Goal: Task Accomplishment & Management: Complete application form

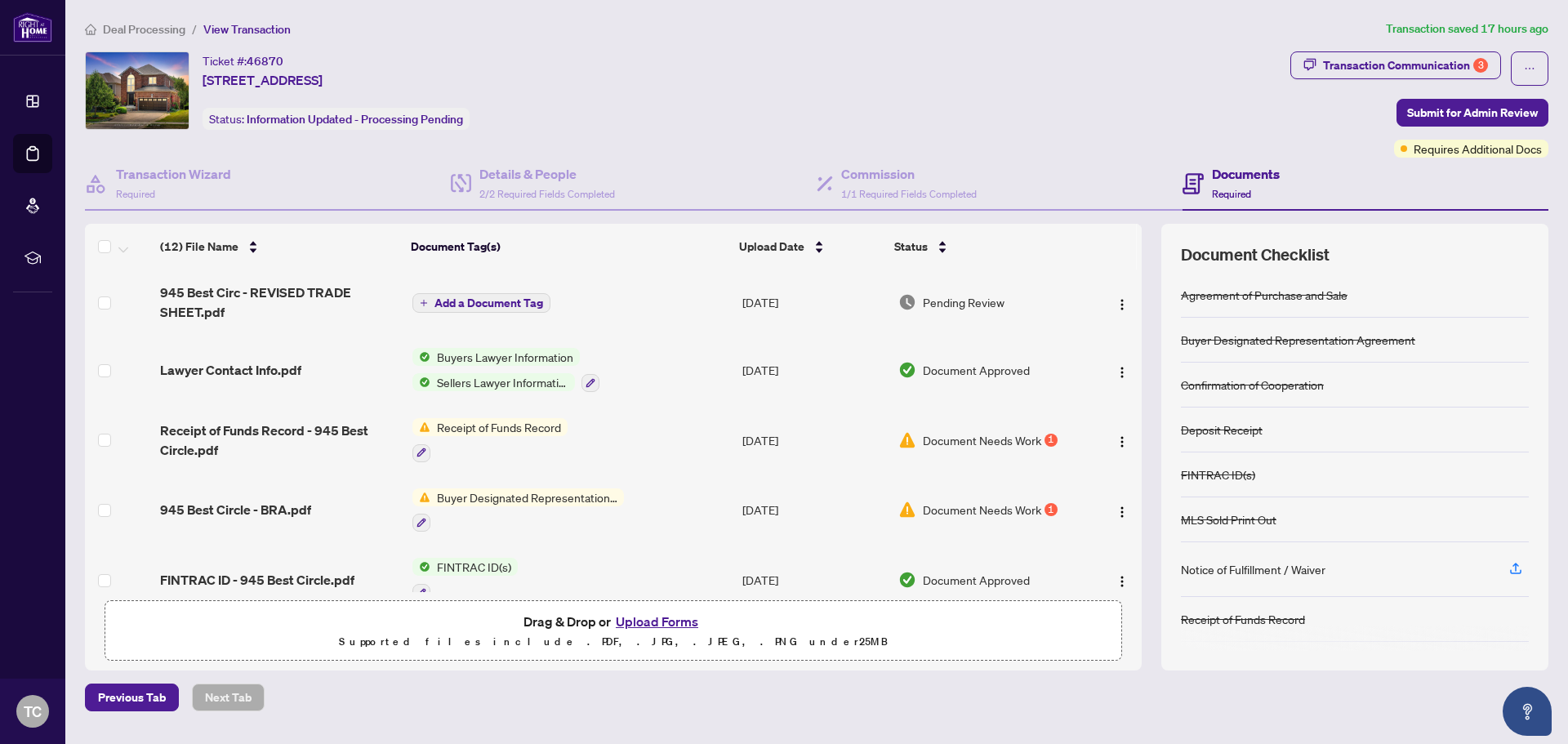
click at [985, 512] on span "Document Needs Work" at bounding box center [982, 510] width 119 height 18
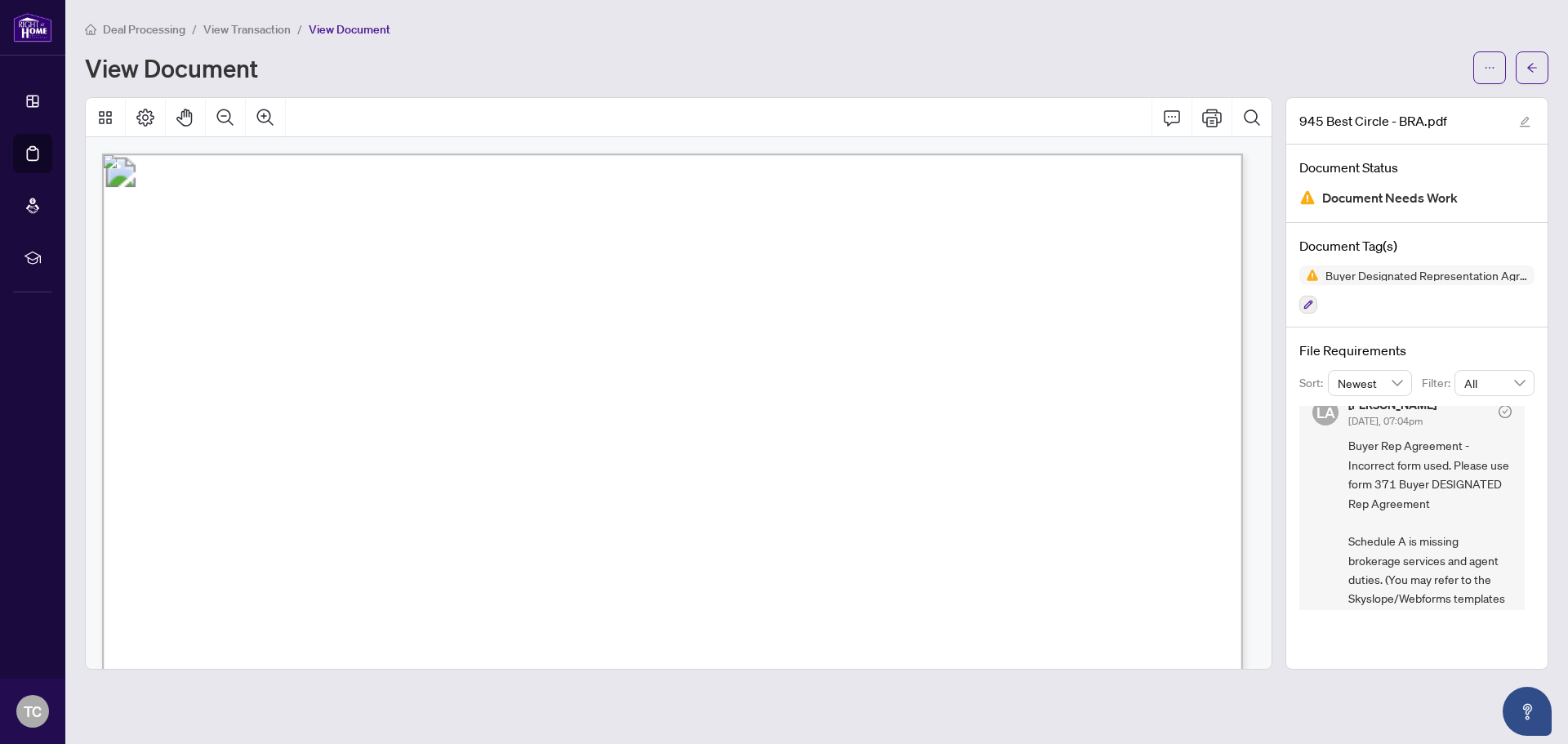
scroll to position [50, 0]
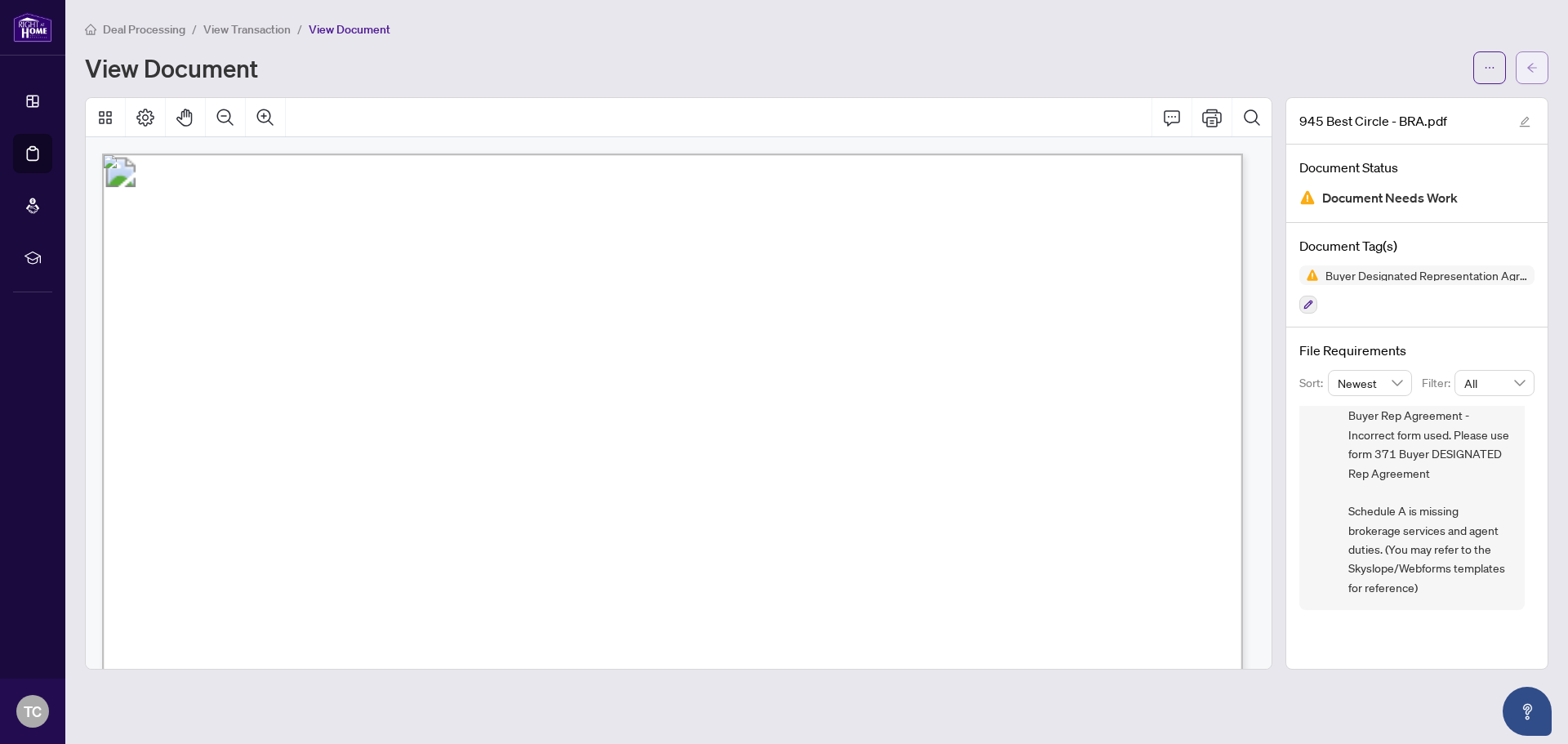
click at [1541, 72] on button "button" at bounding box center [1532, 68] width 33 height 33
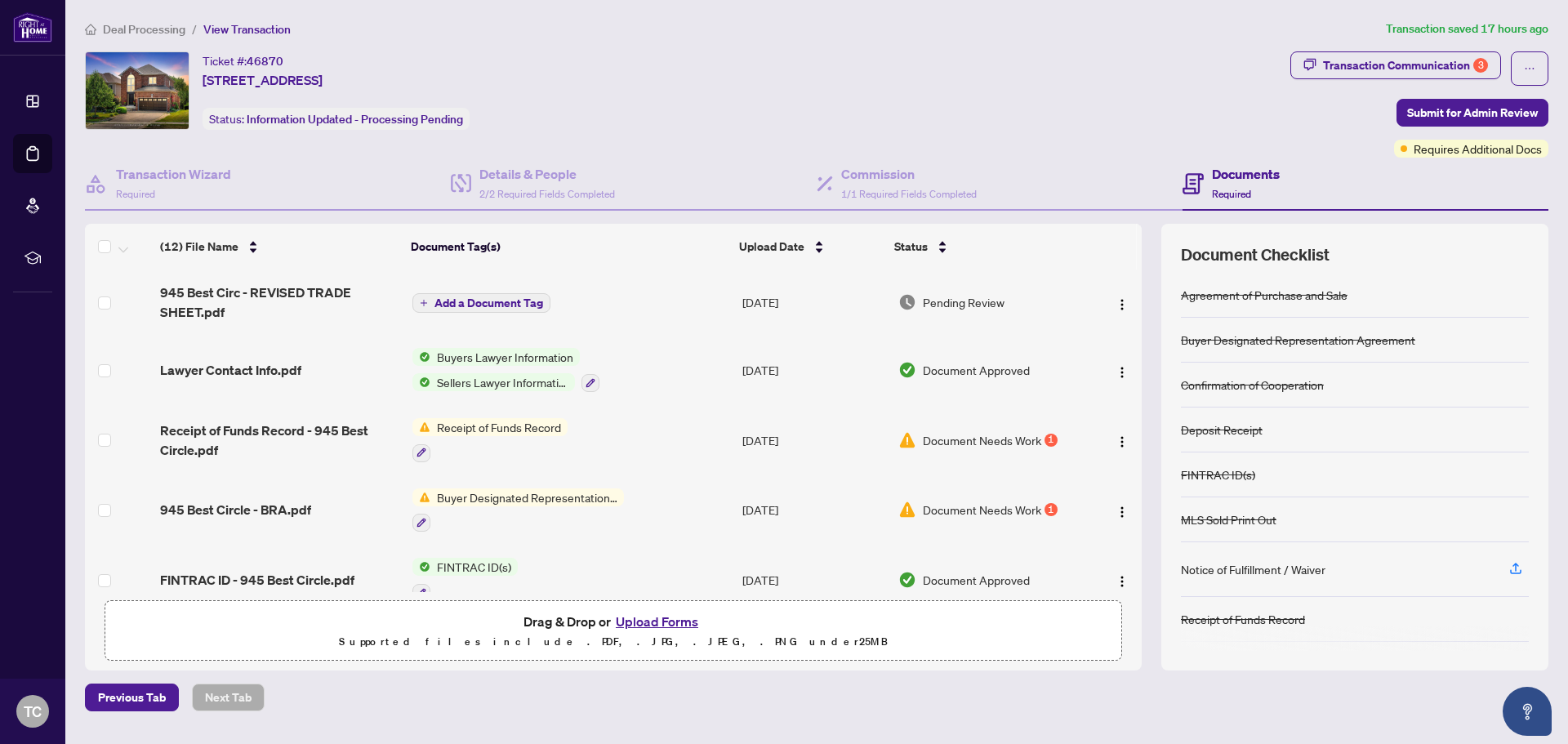
click at [974, 436] on span "Document Needs Work" at bounding box center [982, 440] width 119 height 18
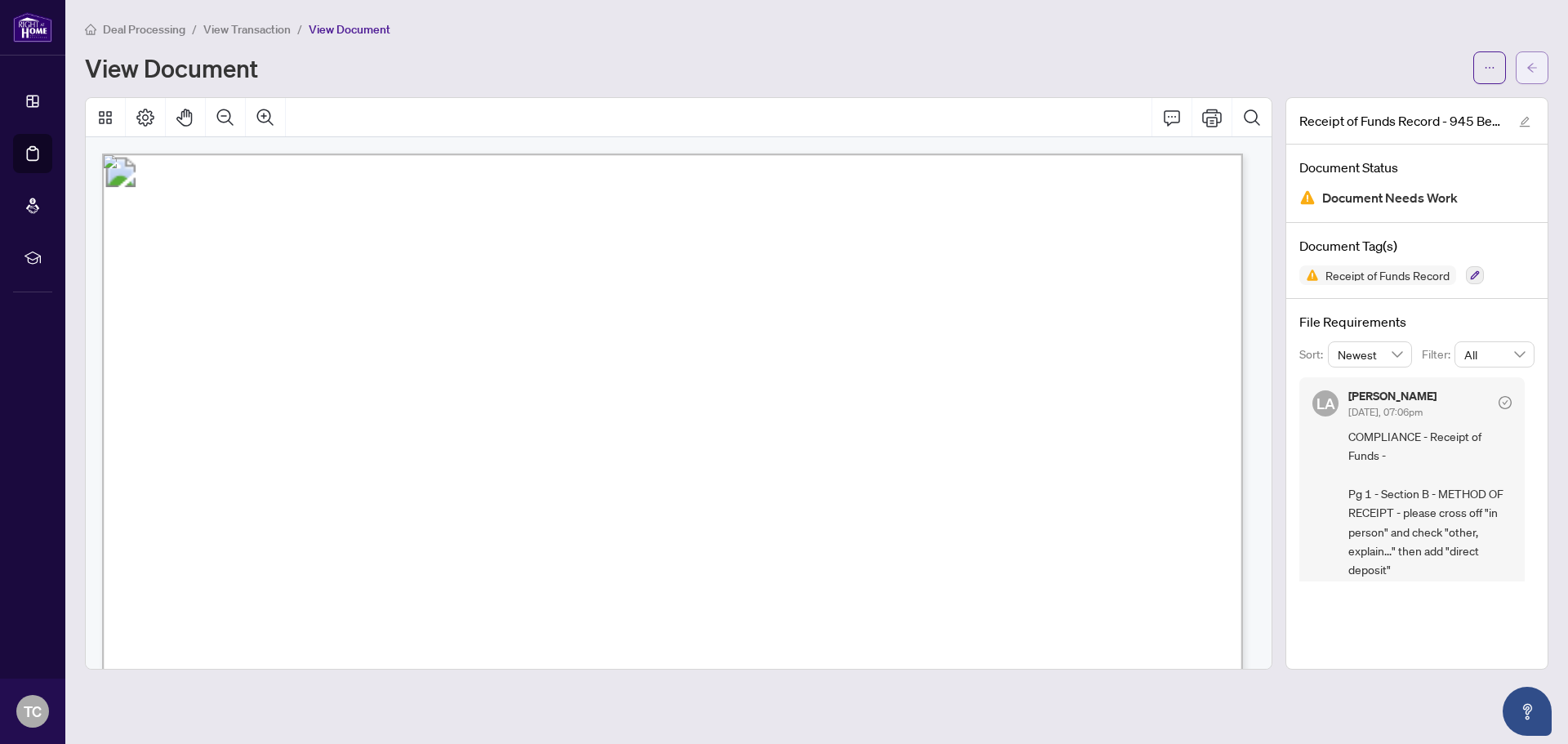
click at [1532, 65] on icon "arrow-left" at bounding box center [1532, 68] width 11 height 11
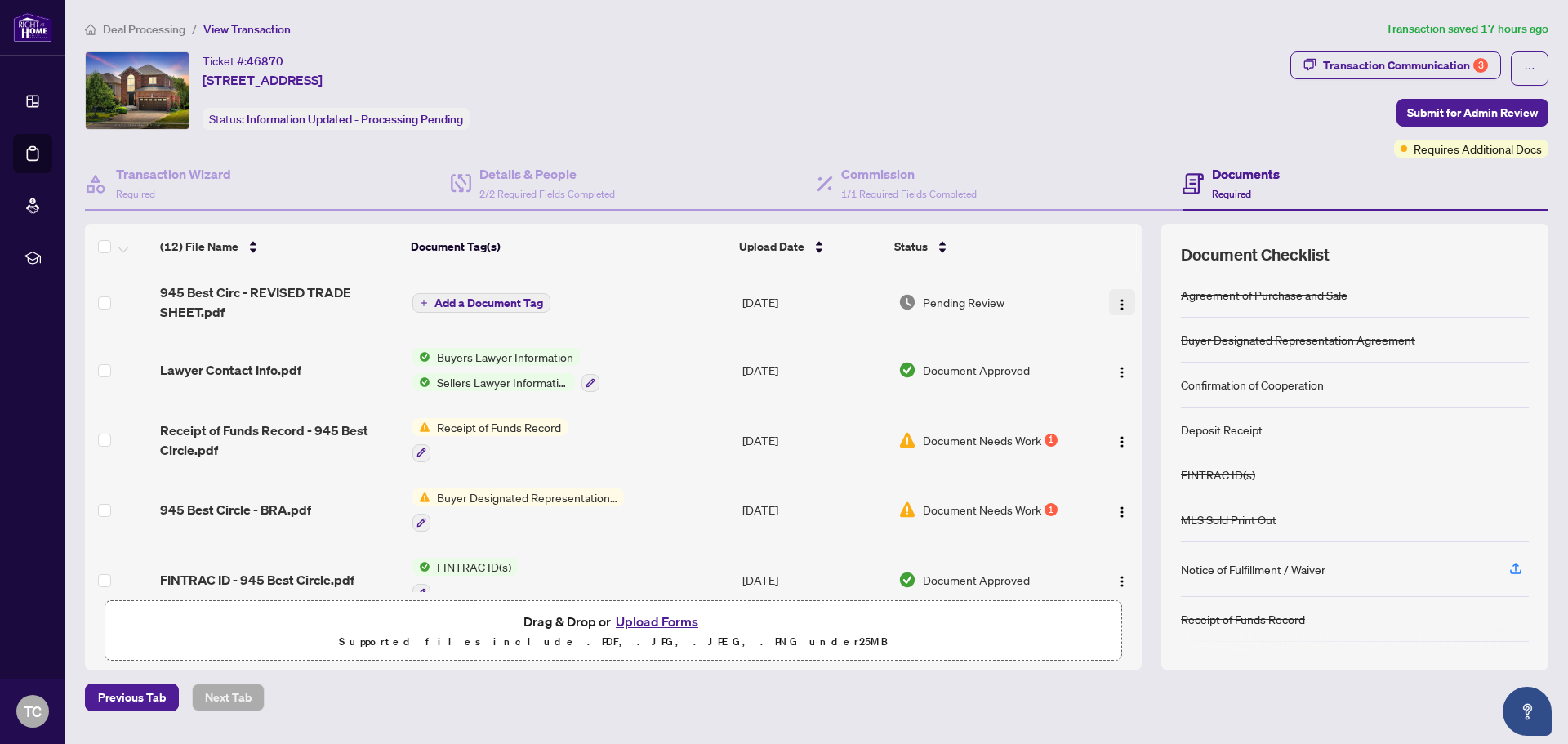
click at [1115, 301] on img "button" at bounding box center [1122, 304] width 13 height 13
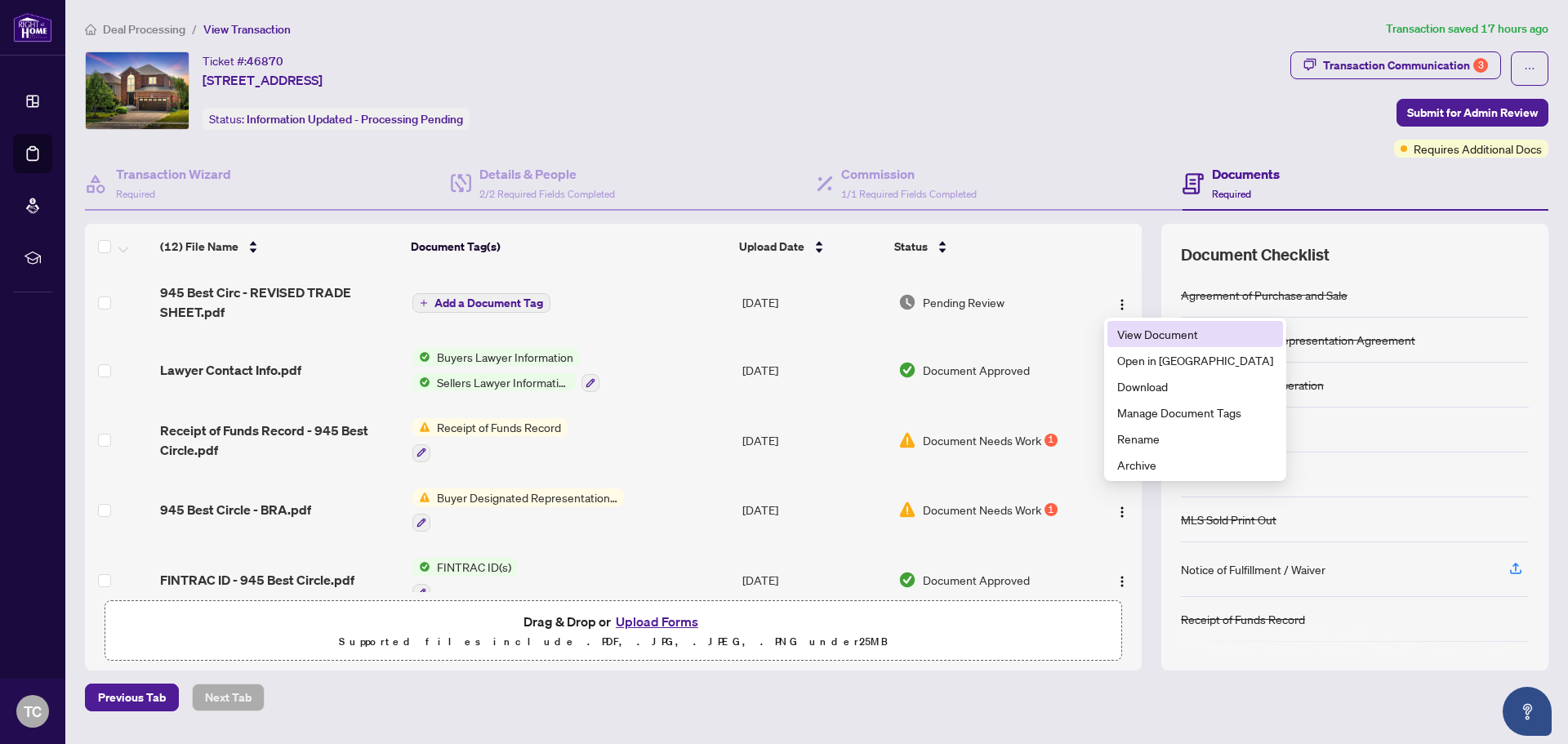
click at [1134, 327] on span "View Document" at bounding box center [1195, 334] width 156 height 18
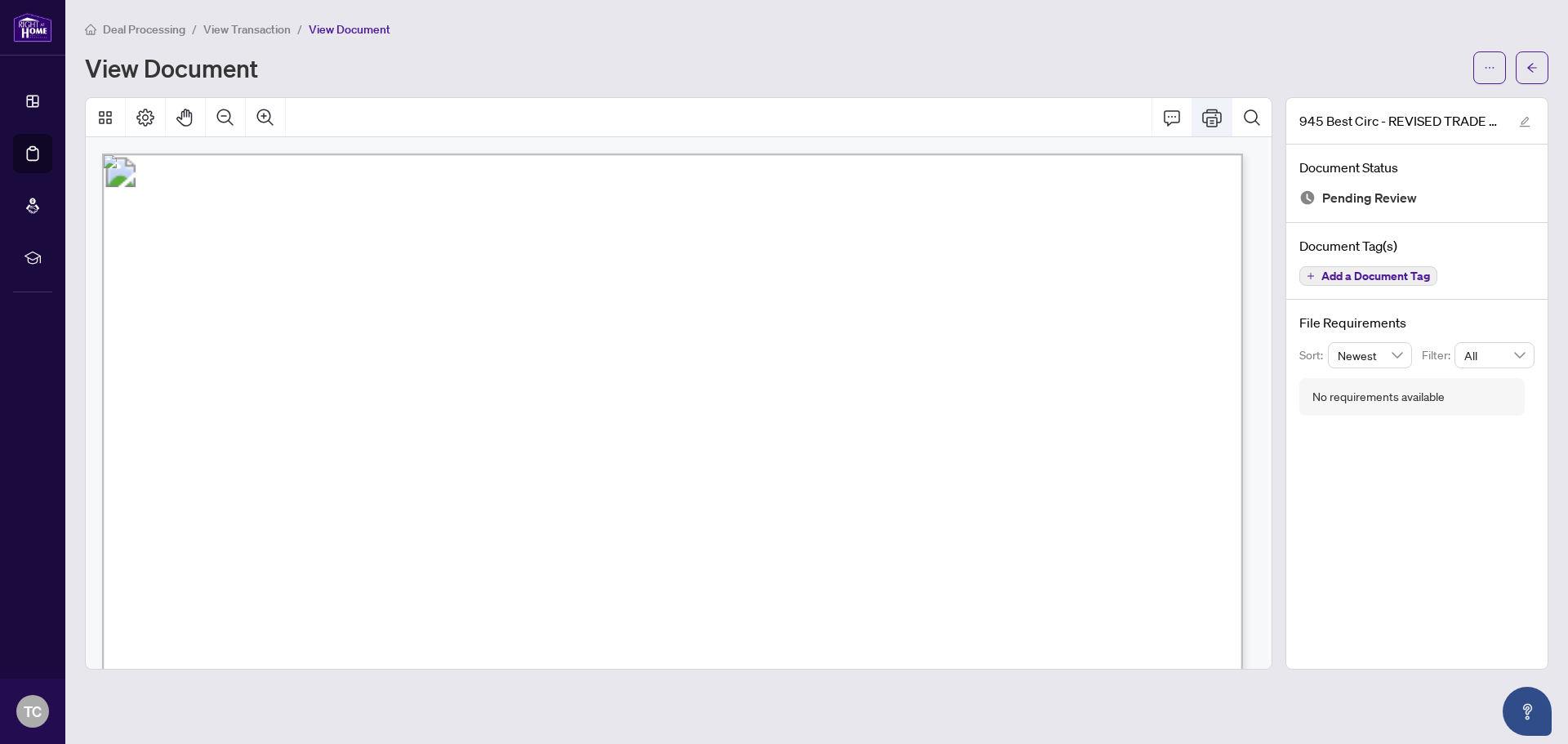
click at [1219, 123] on icon "Print" at bounding box center [1212, 118] width 20 height 20
click at [266, 29] on span "View Transaction" at bounding box center [247, 29] width 88 height 15
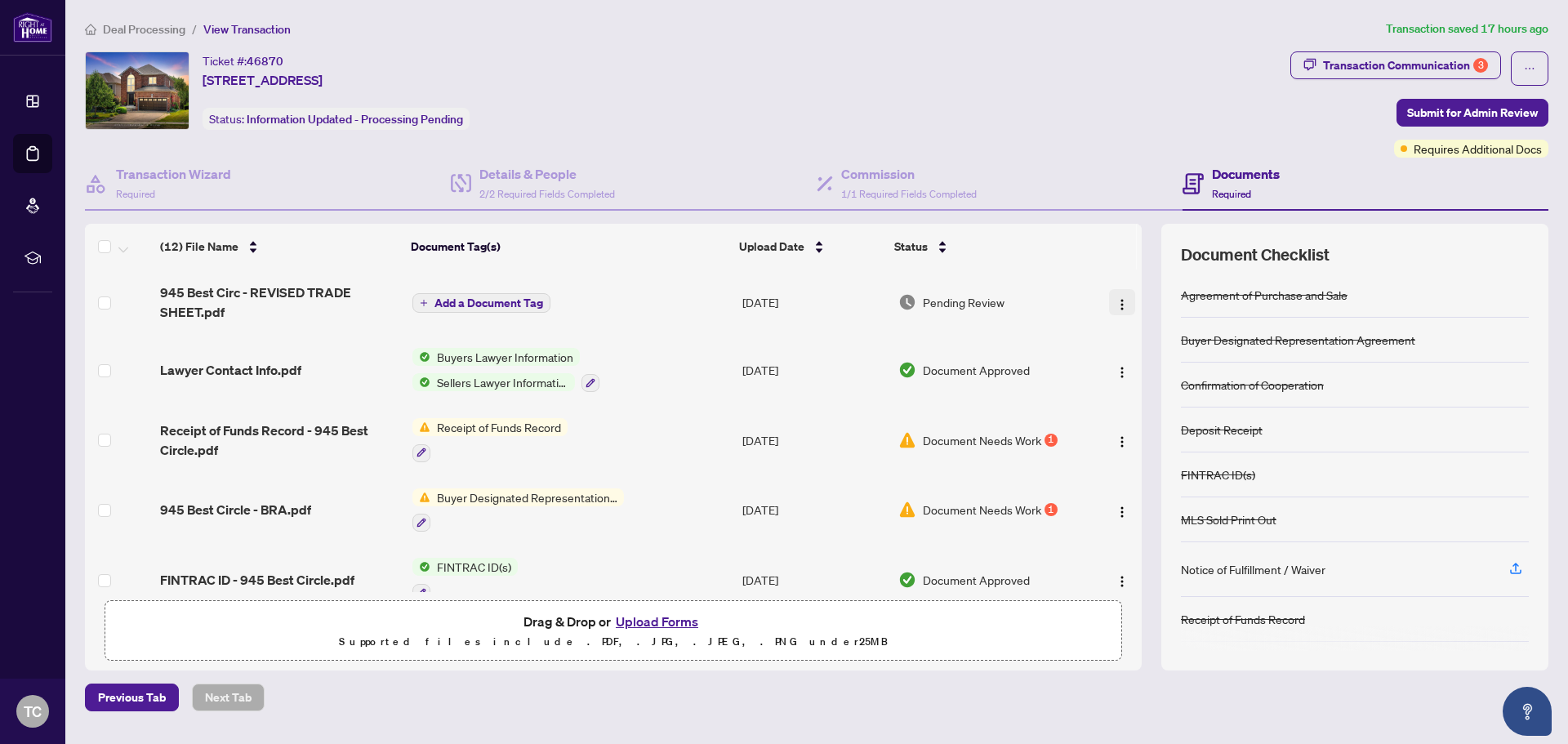
click at [1115, 302] on img "button" at bounding box center [1122, 304] width 13 height 13
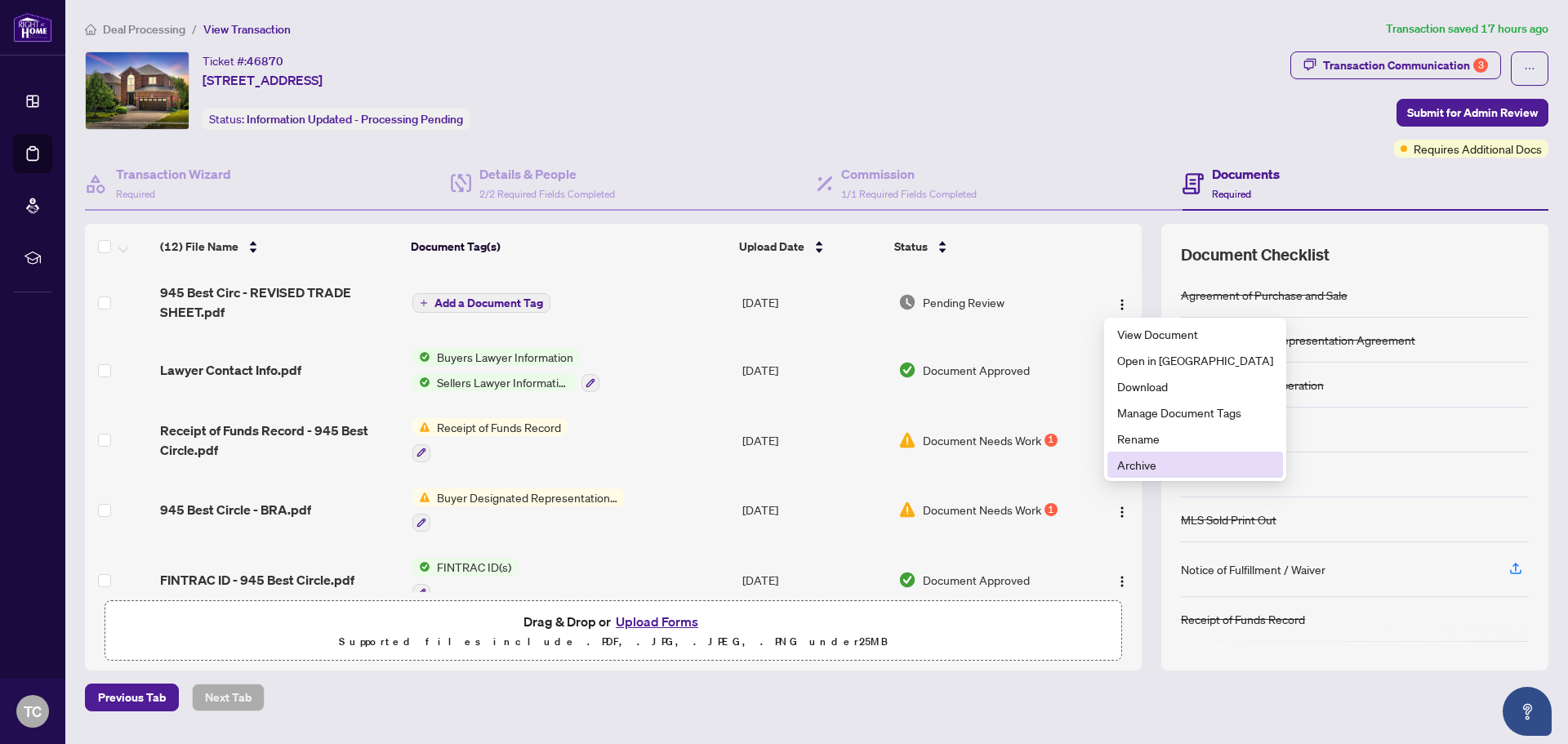
click at [1154, 465] on span "Archive" at bounding box center [1195, 465] width 156 height 18
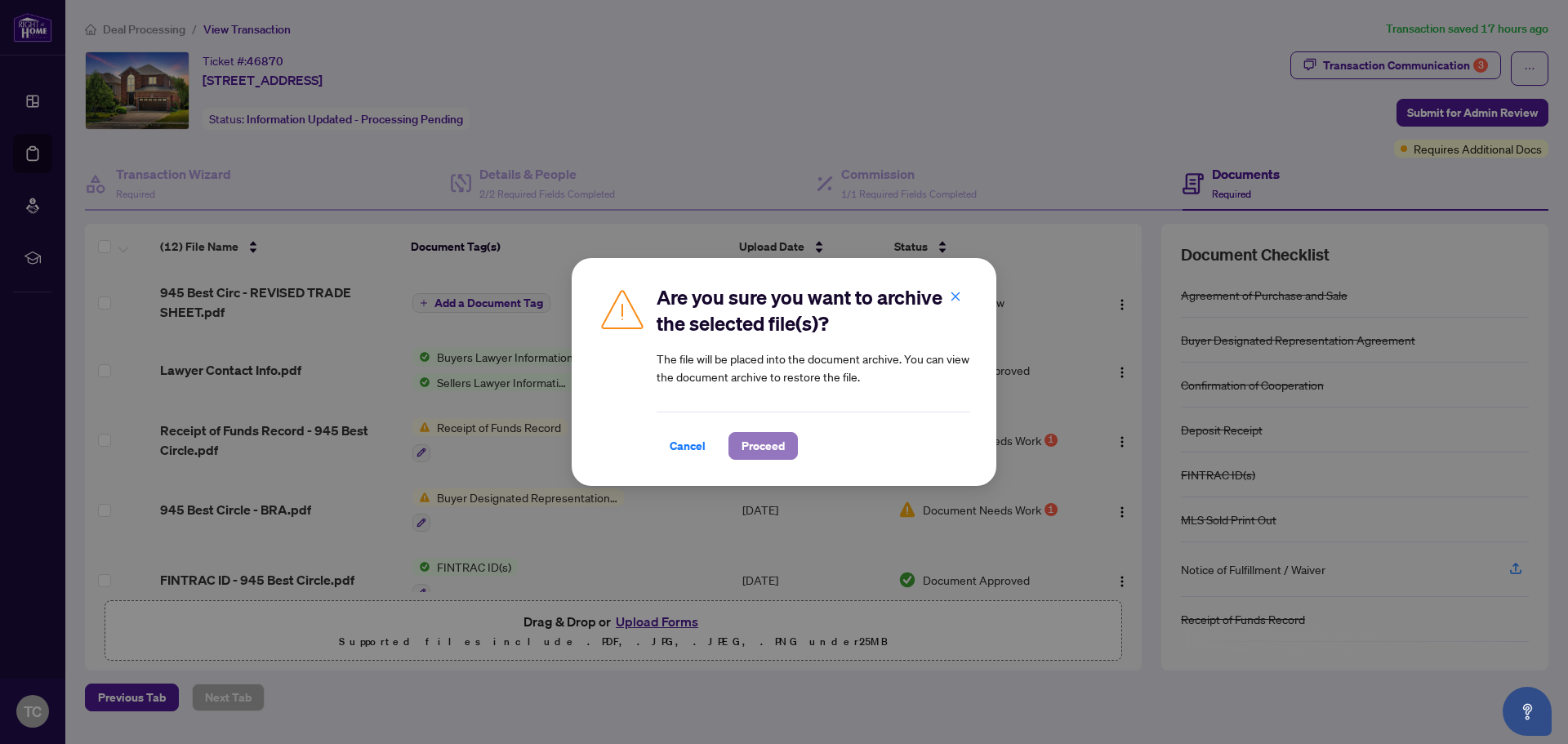
click at [768, 449] on span "Proceed" at bounding box center [763, 446] width 43 height 26
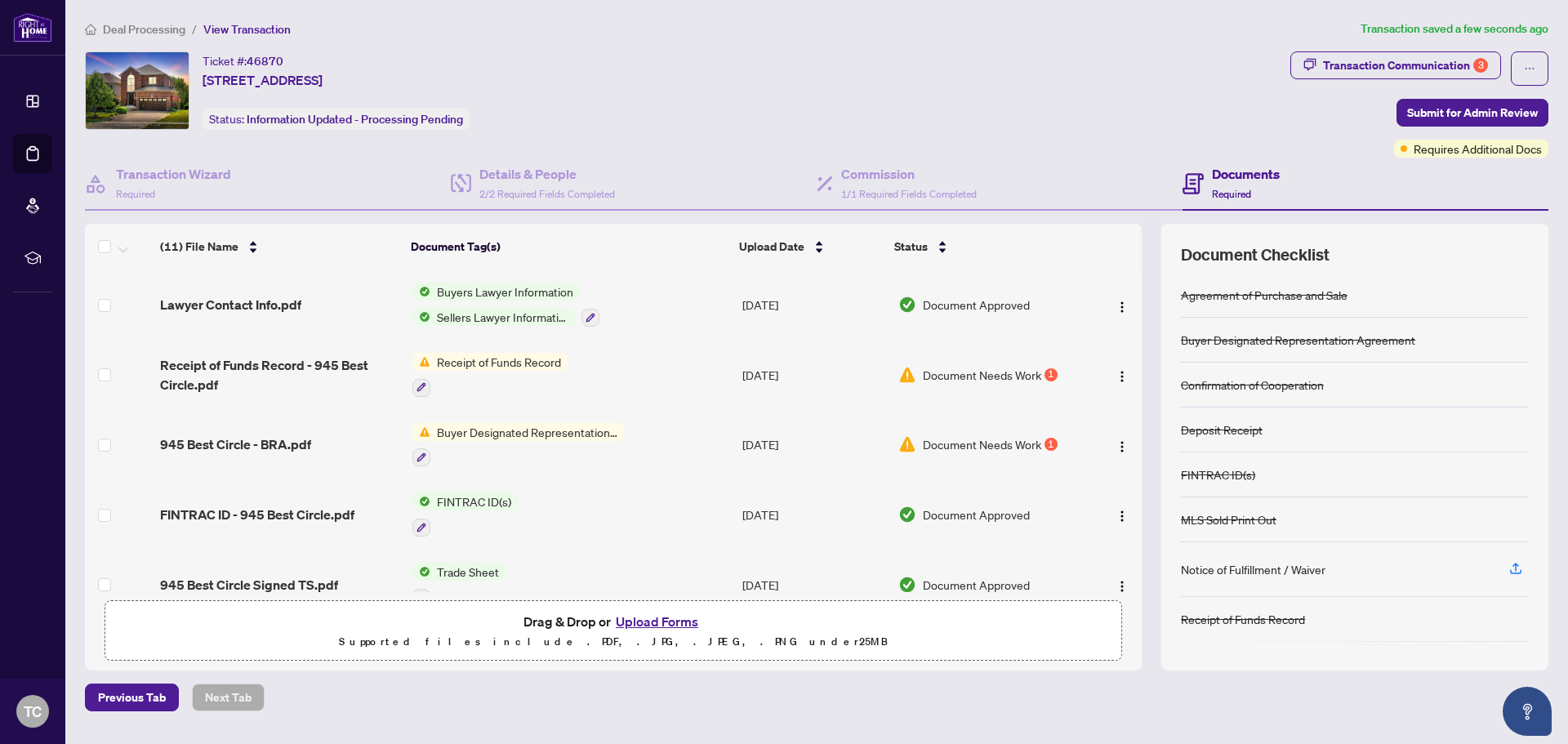
click at [679, 616] on button "Upload Forms" at bounding box center [657, 622] width 92 height 21
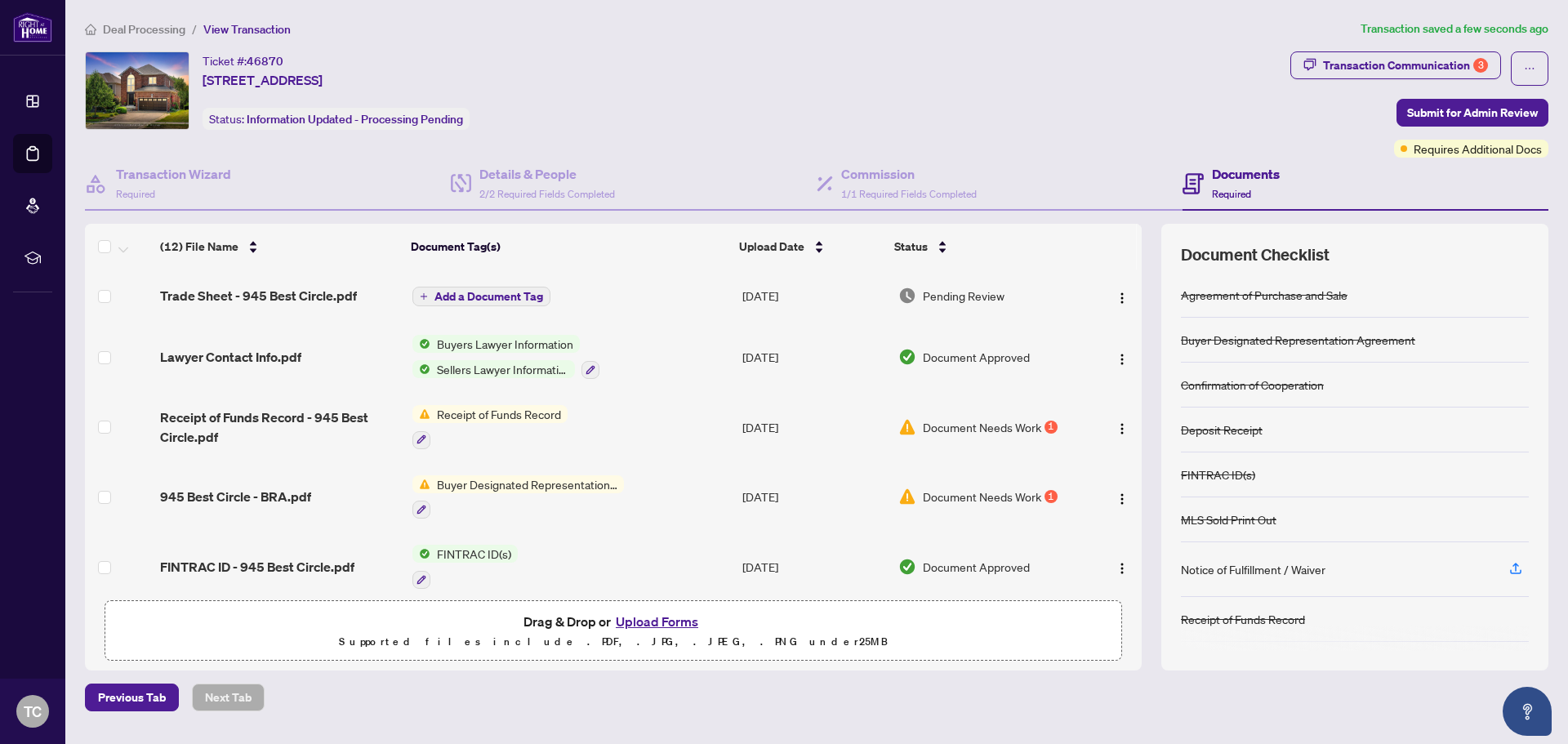
click at [516, 294] on span "Add a Document Tag" at bounding box center [489, 296] width 109 height 11
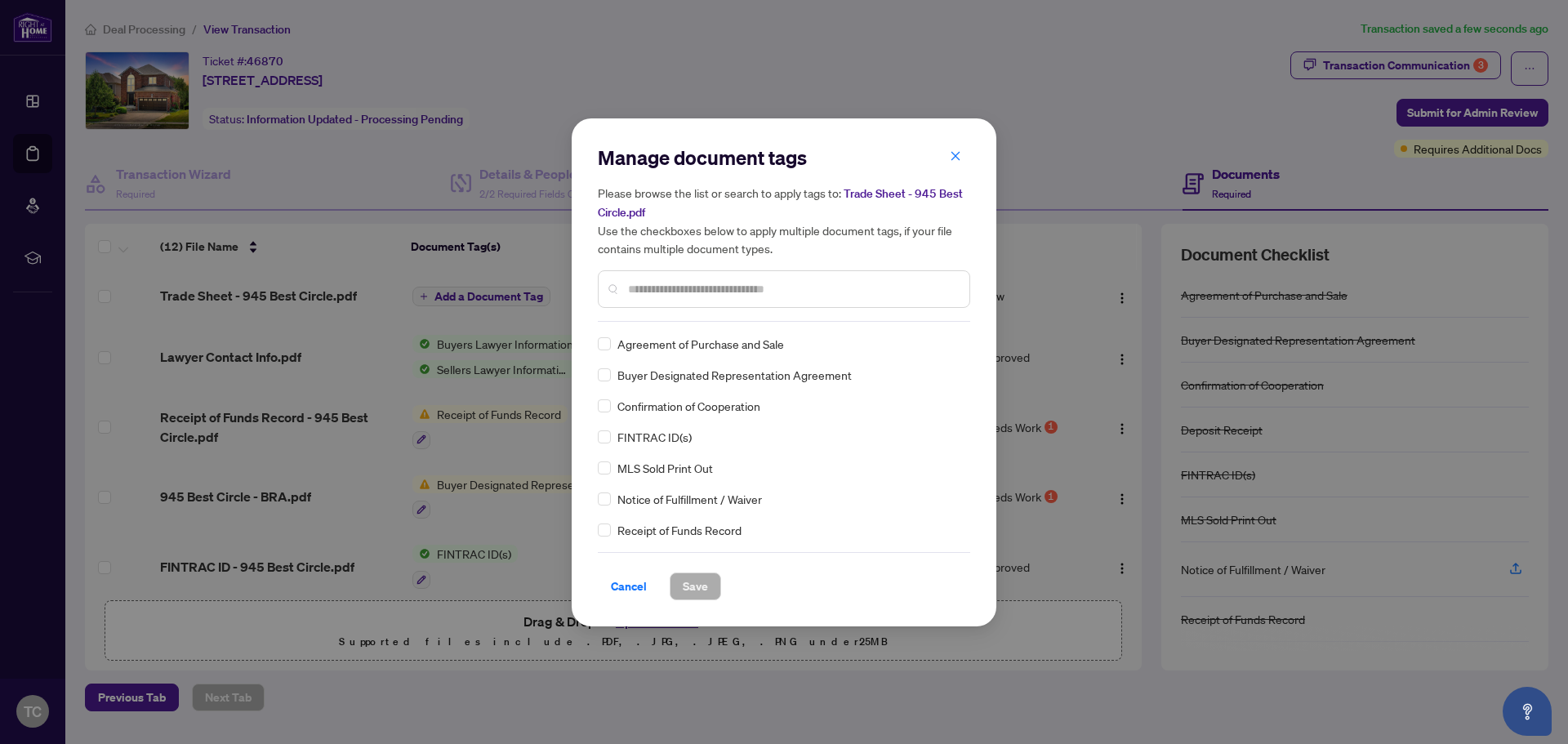
click at [754, 311] on div "Manage document tags Please browse the list or search to apply tags to: Trade S…" at bounding box center [784, 233] width 372 height 178
click at [745, 280] on input "text" at bounding box center [792, 289] width 328 height 18
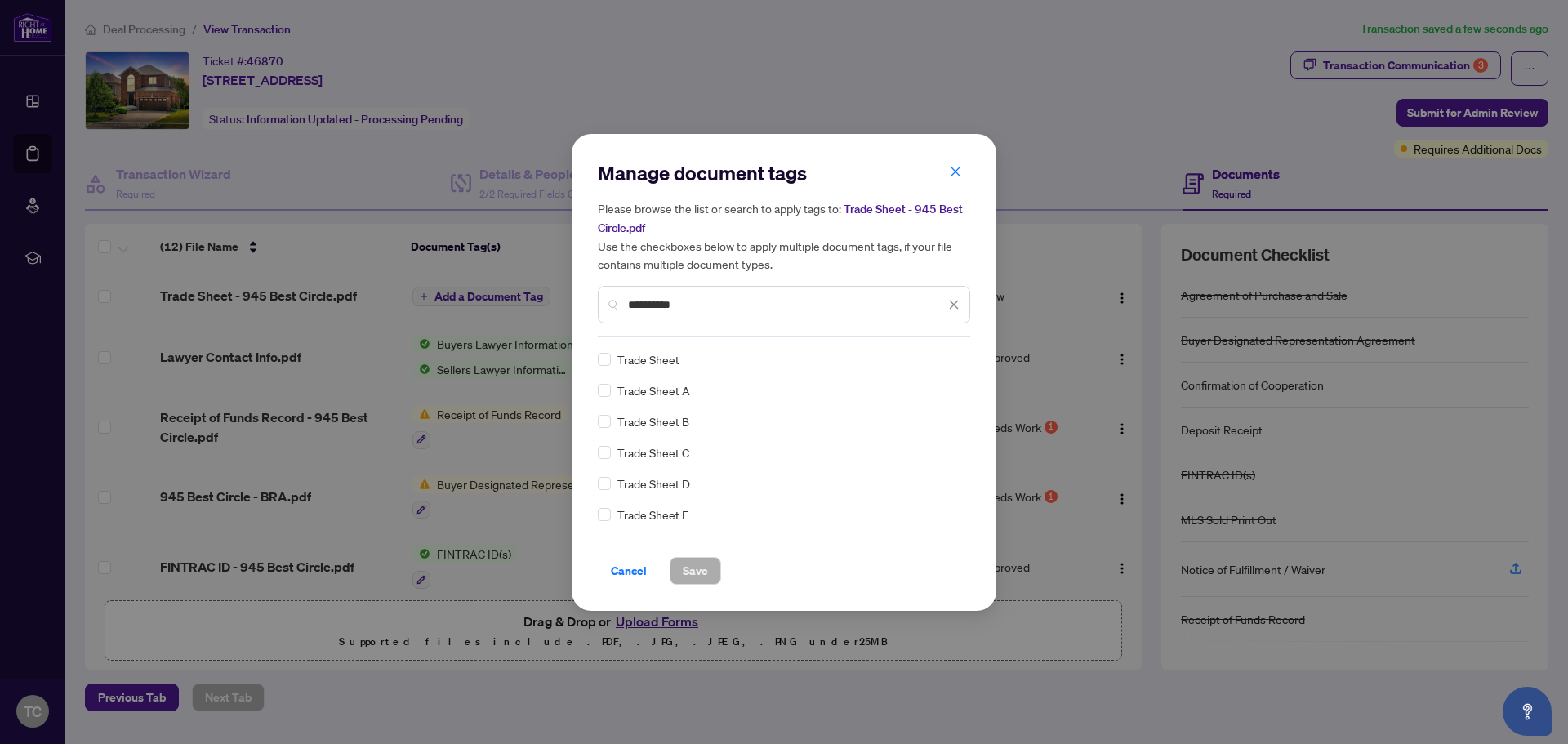
type input "**********"
click at [701, 567] on span "Save" at bounding box center [695, 571] width 25 height 26
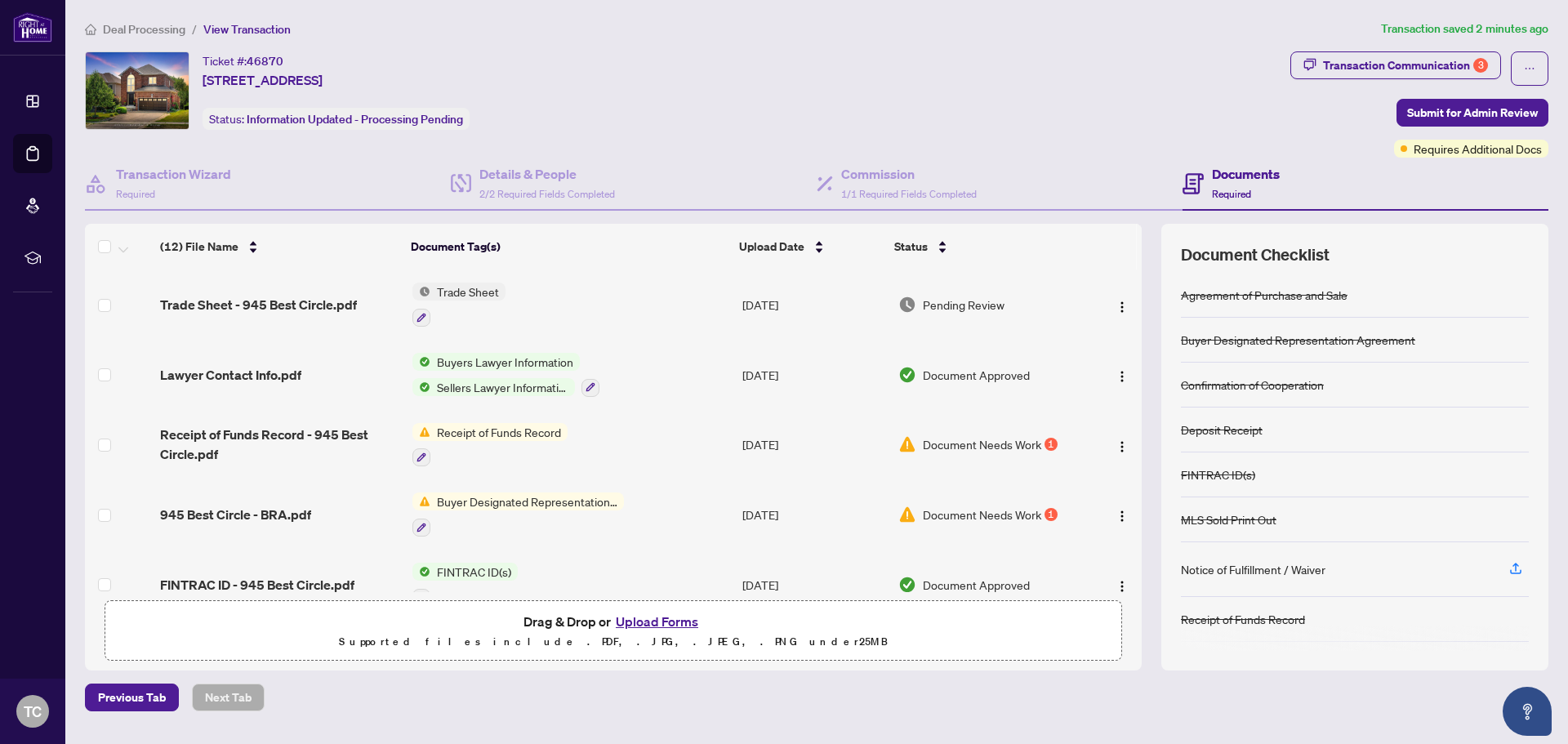
click at [1007, 443] on span "Document Needs Work" at bounding box center [982, 444] width 119 height 18
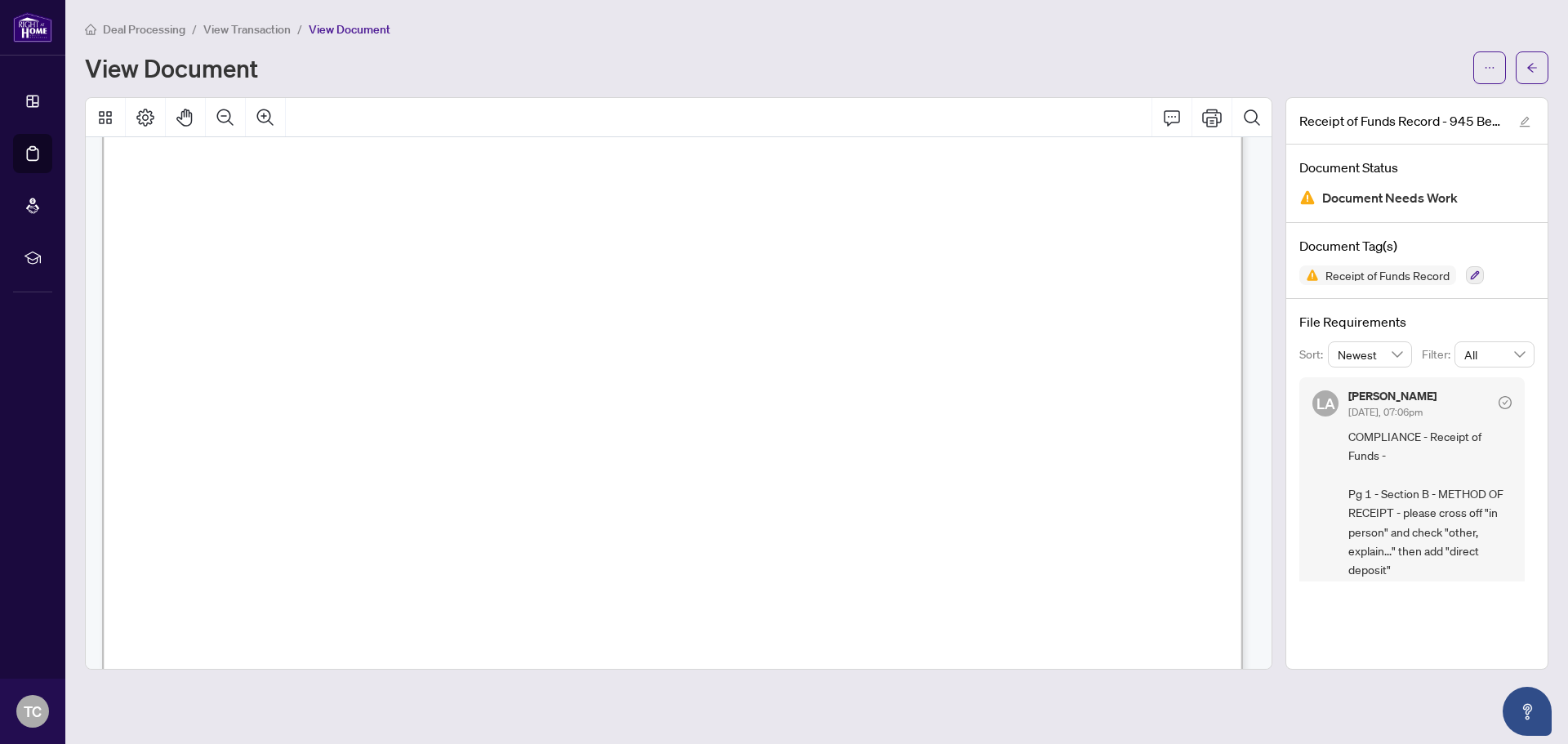
scroll to position [327, 0]
drag, startPoint x: 1545, startPoint y: 63, endPoint x: 1310, endPoint y: 11, distance: 240.7
click at [1545, 63] on button "button" at bounding box center [1532, 68] width 33 height 33
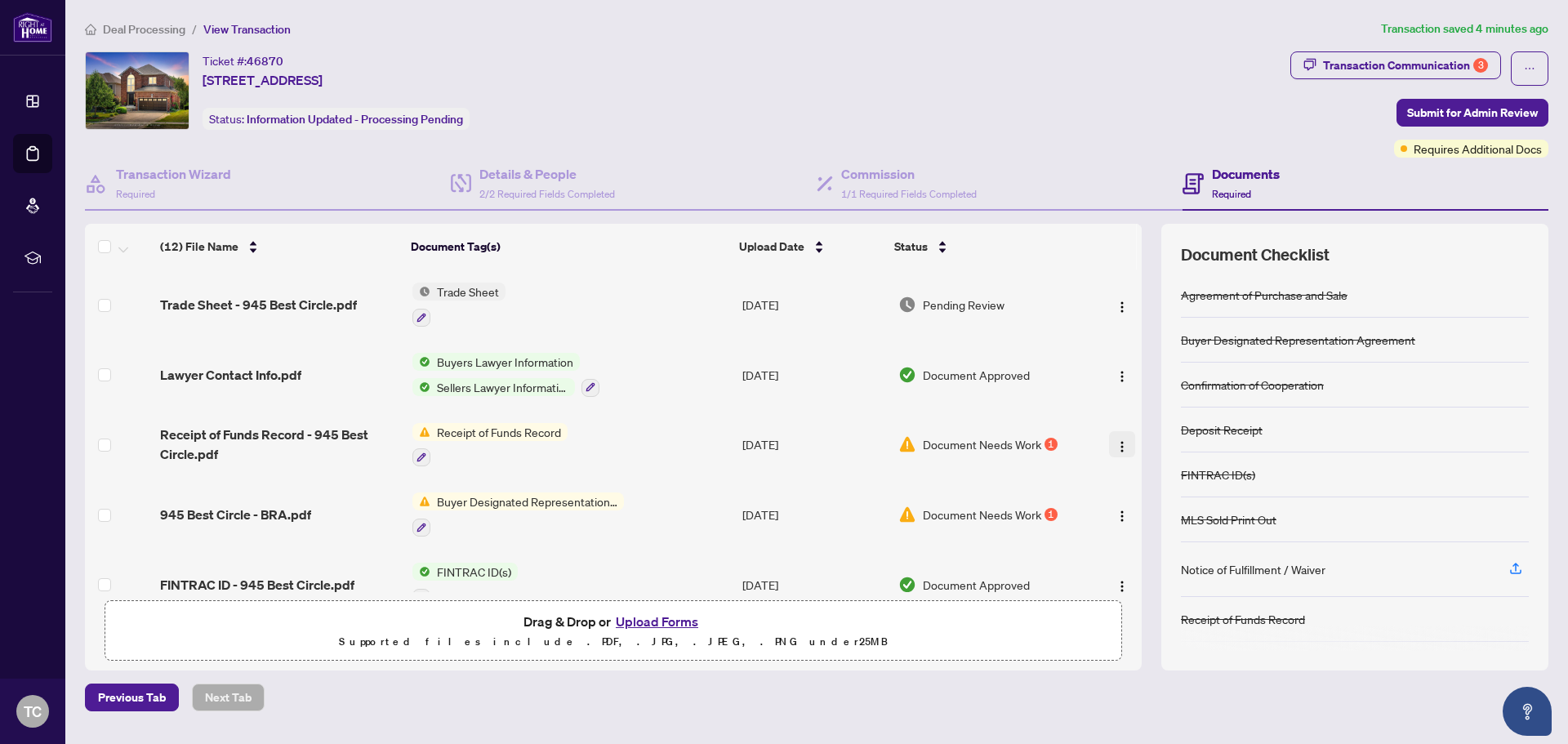
click at [1120, 446] on img "button" at bounding box center [1122, 447] width 13 height 13
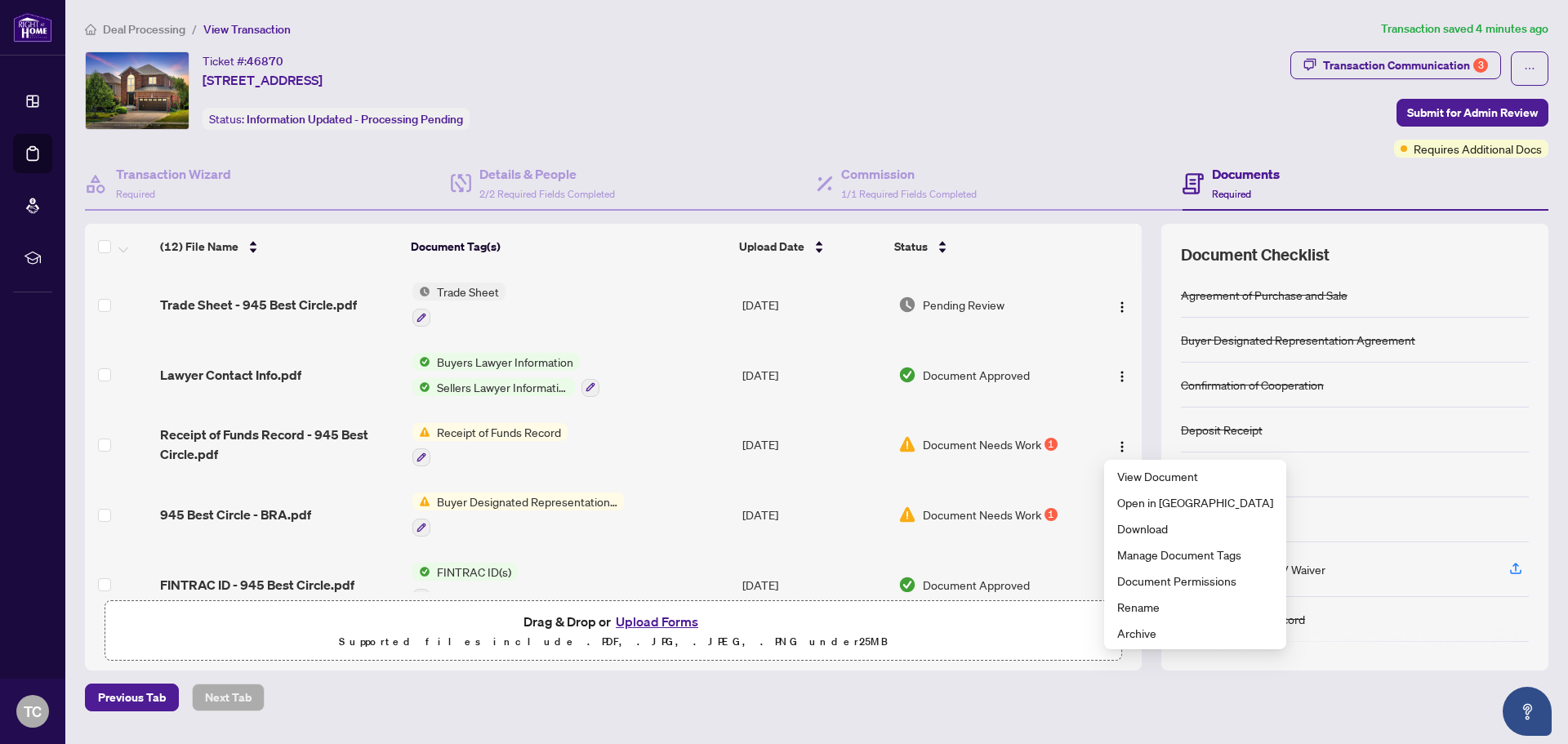
click at [552, 426] on span "Receipt of Funds Record" at bounding box center [499, 432] width 137 height 18
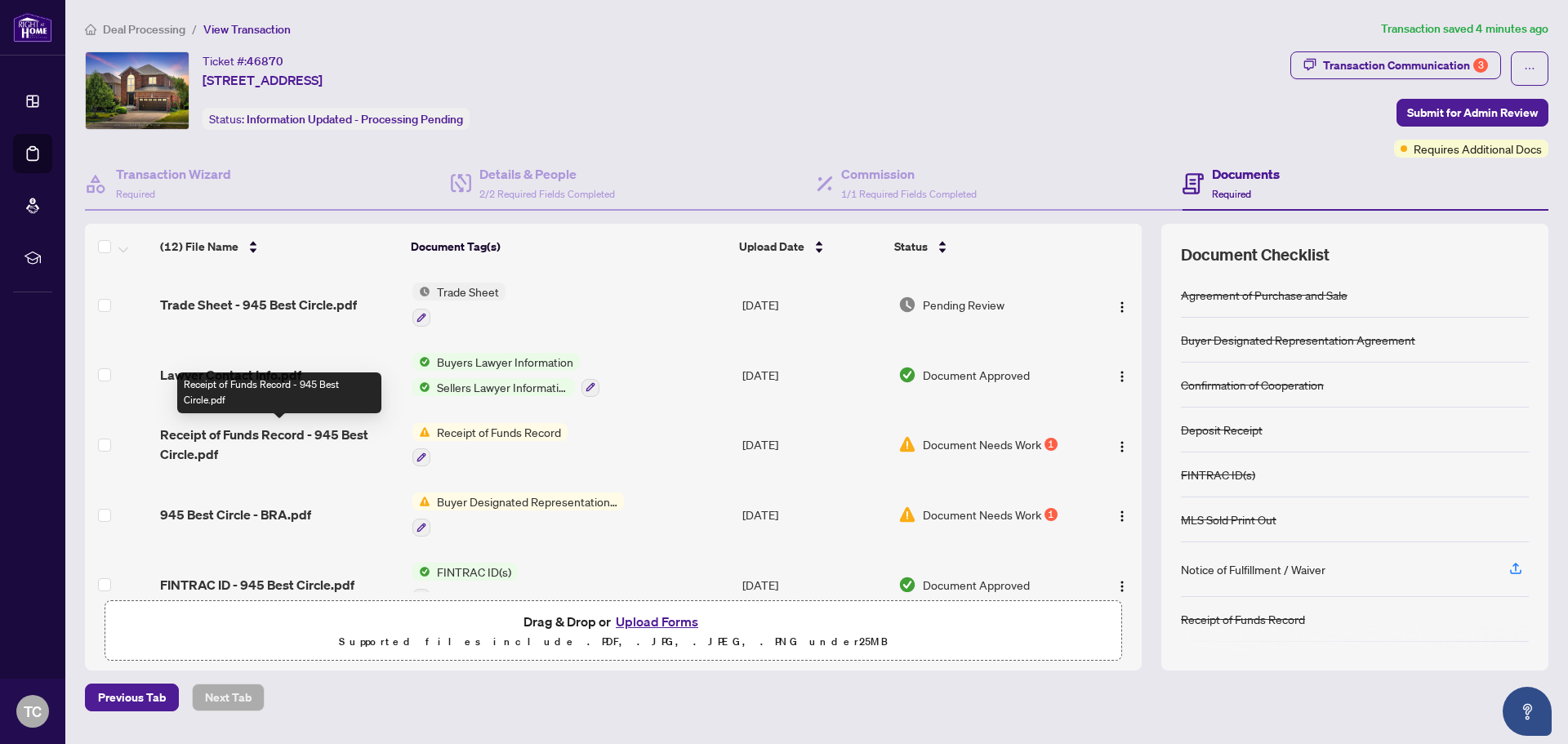
click at [211, 431] on span "Receipt of Funds Record - 945 Best Circle.pdf" at bounding box center [280, 444] width 239 height 39
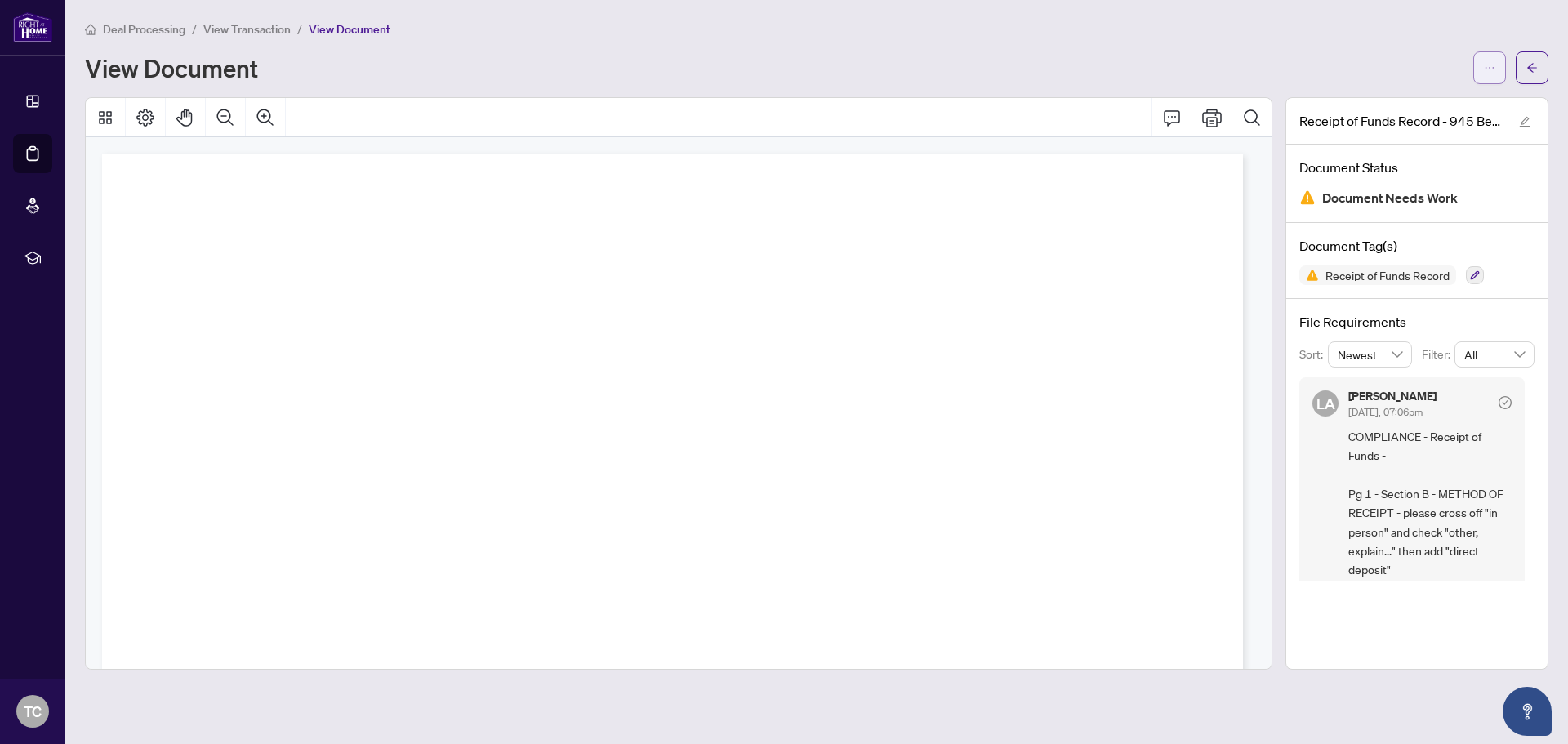
click at [1503, 70] on button "button" at bounding box center [1490, 68] width 33 height 33
click at [1331, 41] on div "Deal Processing / View Transaction / View Document View Document" at bounding box center [817, 52] width 1464 height 65
click at [1405, 198] on span "Document Needs Work" at bounding box center [1390, 198] width 136 height 22
click at [1526, 118] on icon "edit" at bounding box center [1525, 122] width 11 height 11
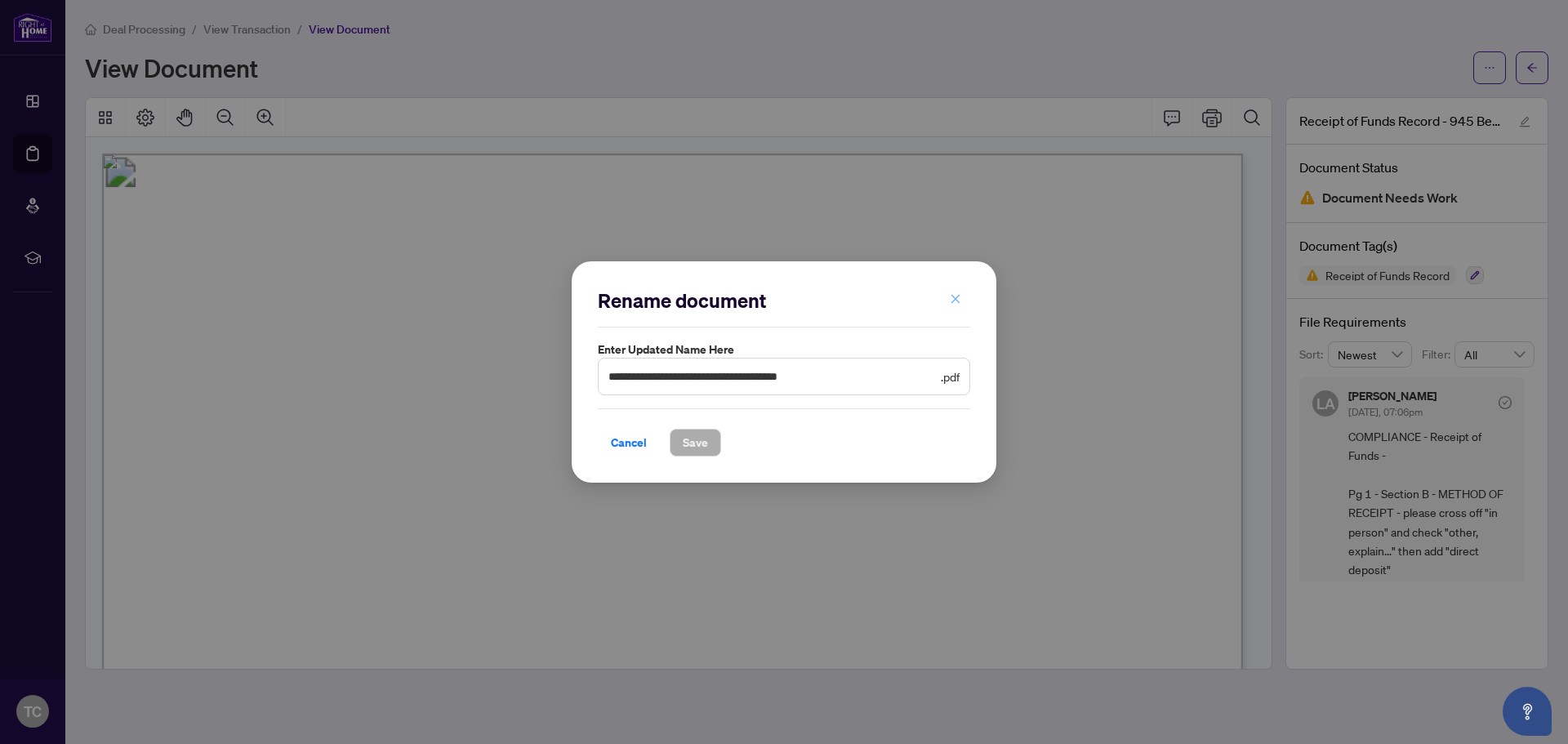
click at [966, 300] on button "button" at bounding box center [956, 300] width 33 height 28
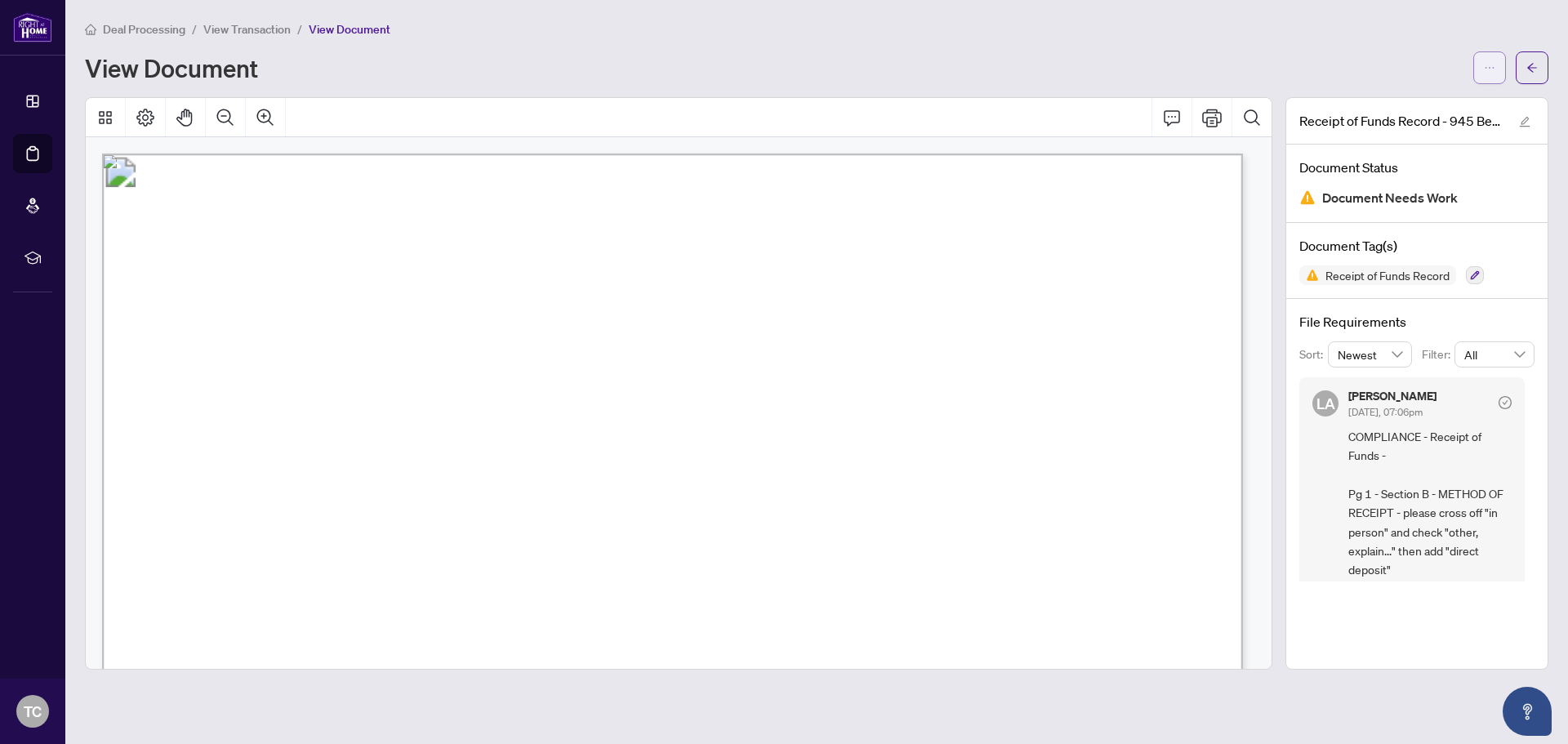
click at [1483, 70] on button "button" at bounding box center [1490, 68] width 33 height 33
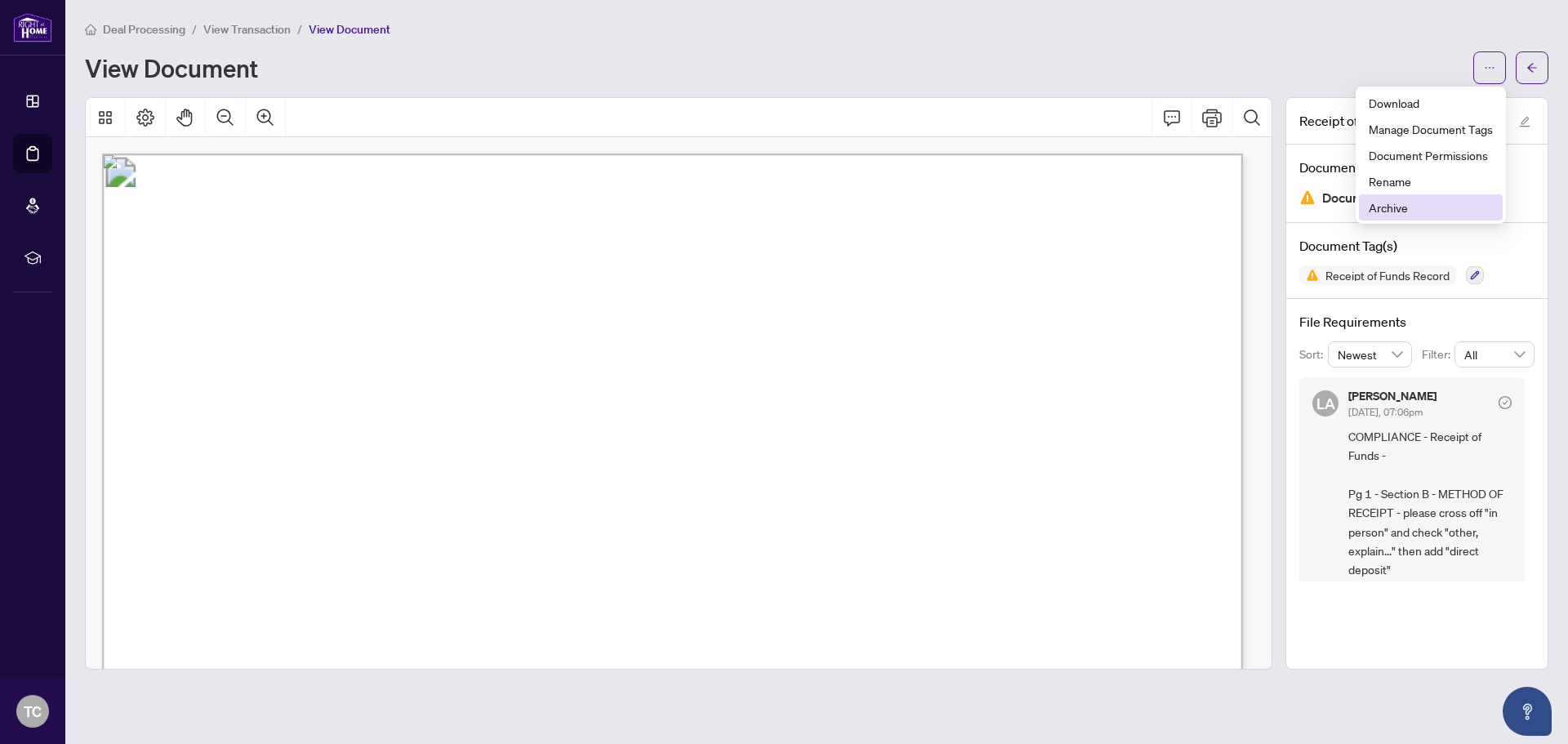
click at [1395, 205] on span "Archive" at bounding box center [1431, 208] width 124 height 18
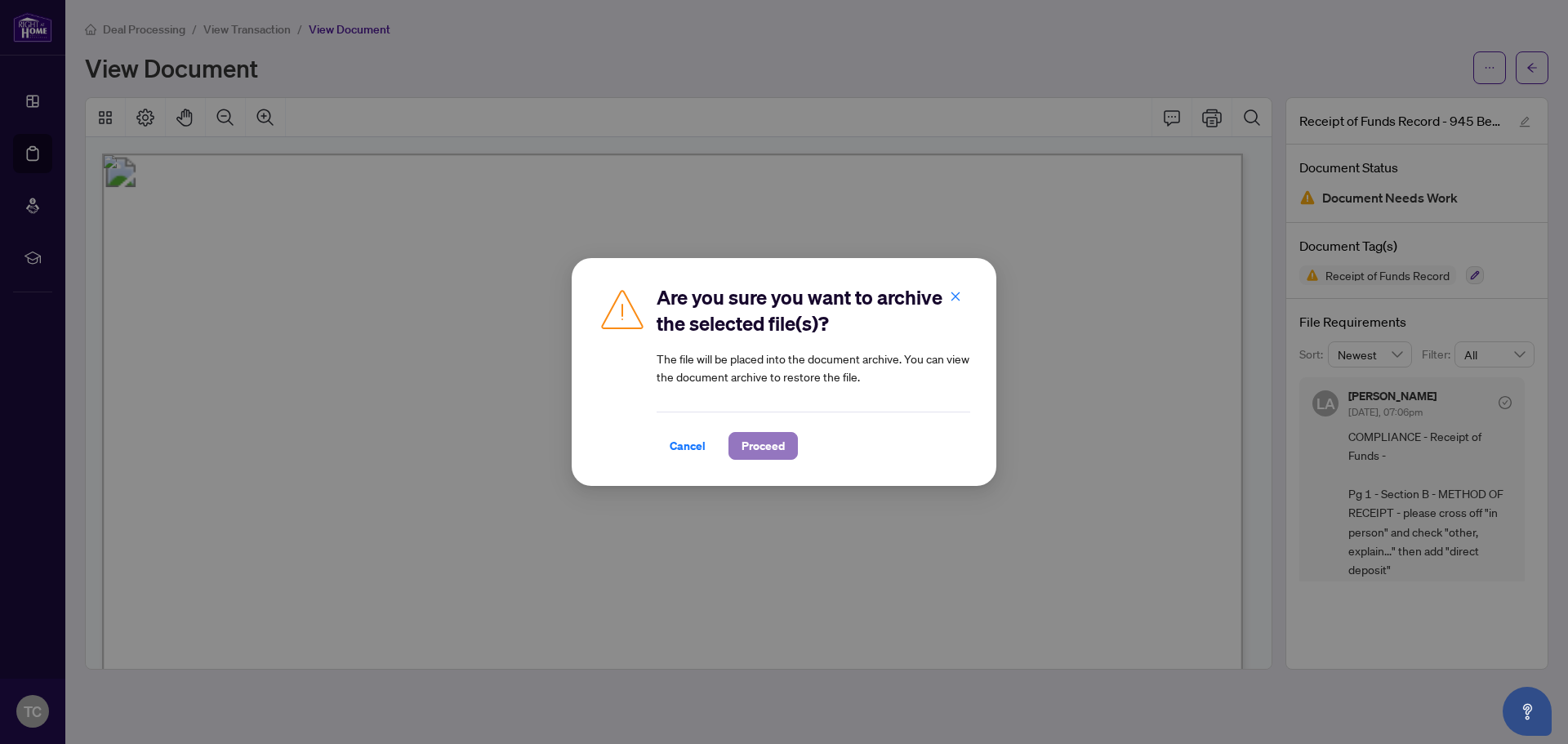
click at [753, 440] on span "Proceed" at bounding box center [763, 446] width 43 height 26
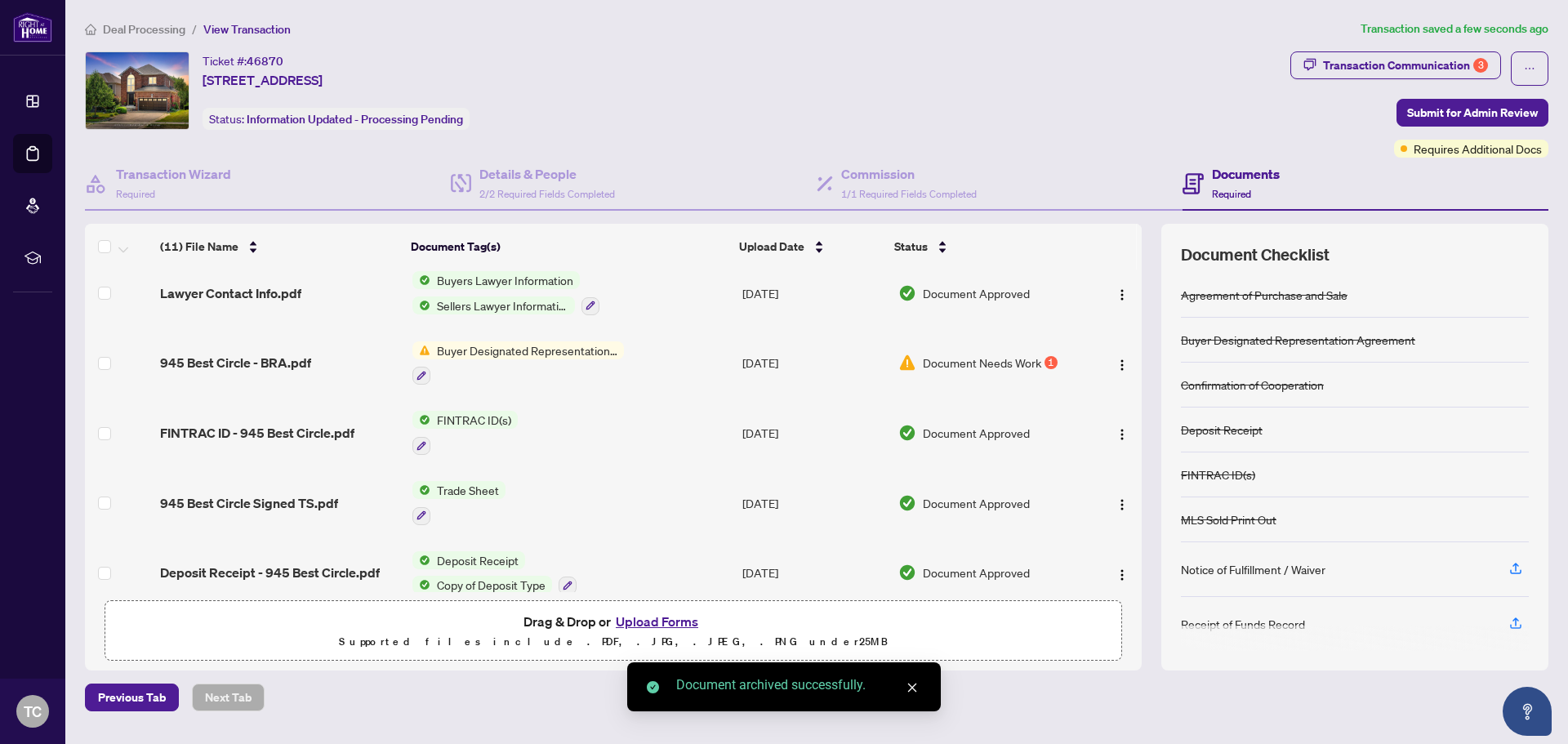
scroll to position [245, 0]
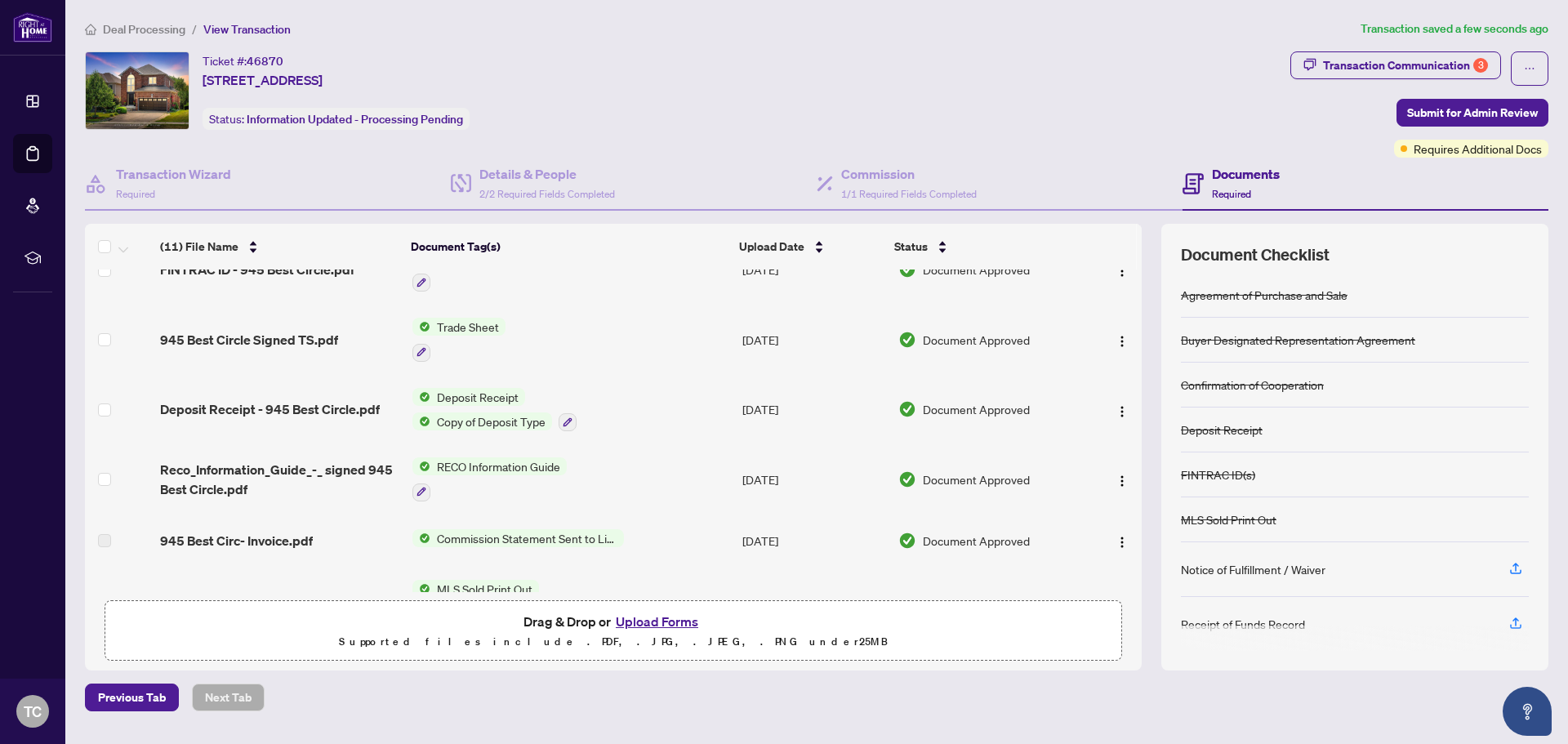
click at [644, 617] on button "Upload Forms" at bounding box center [657, 622] width 92 height 21
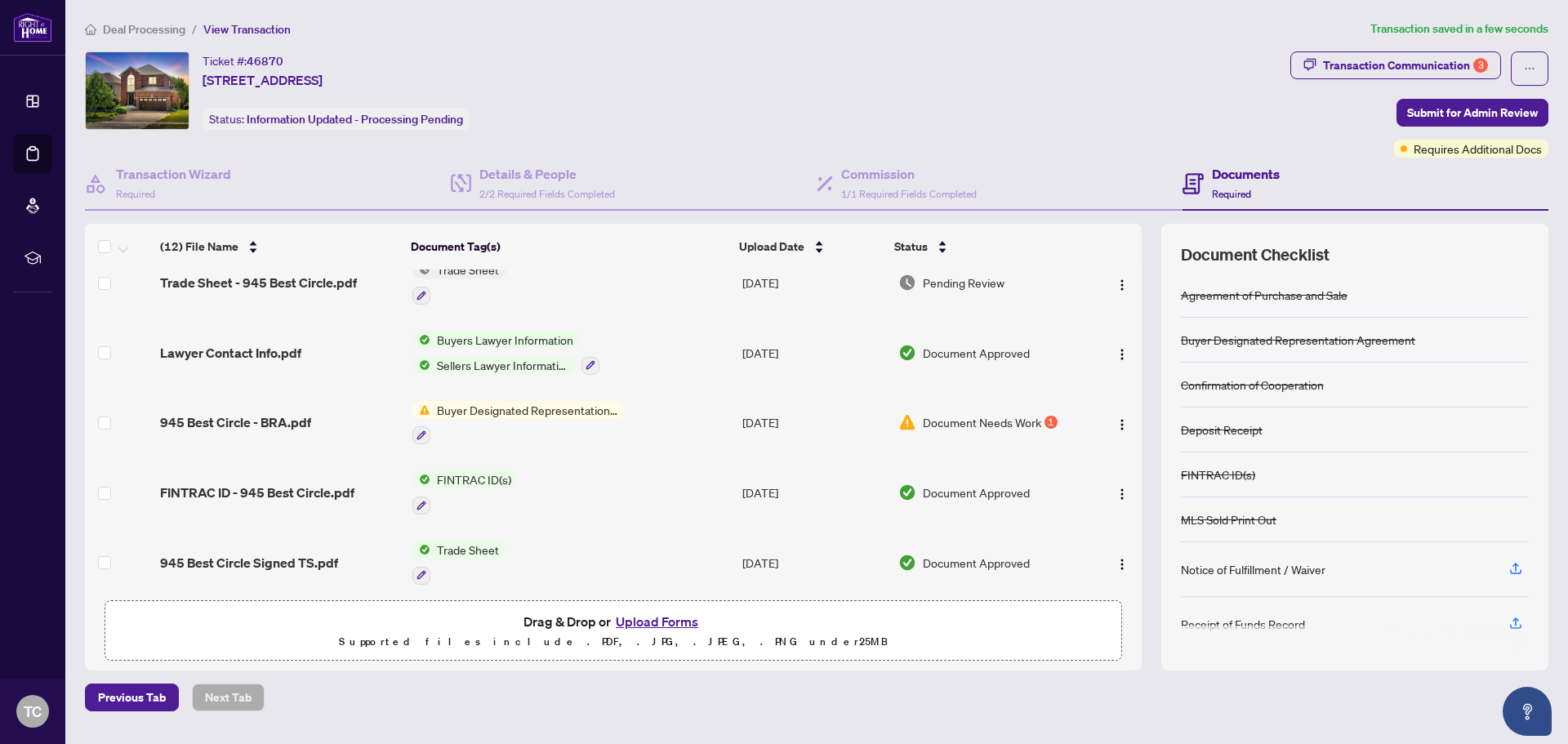
scroll to position [0, 0]
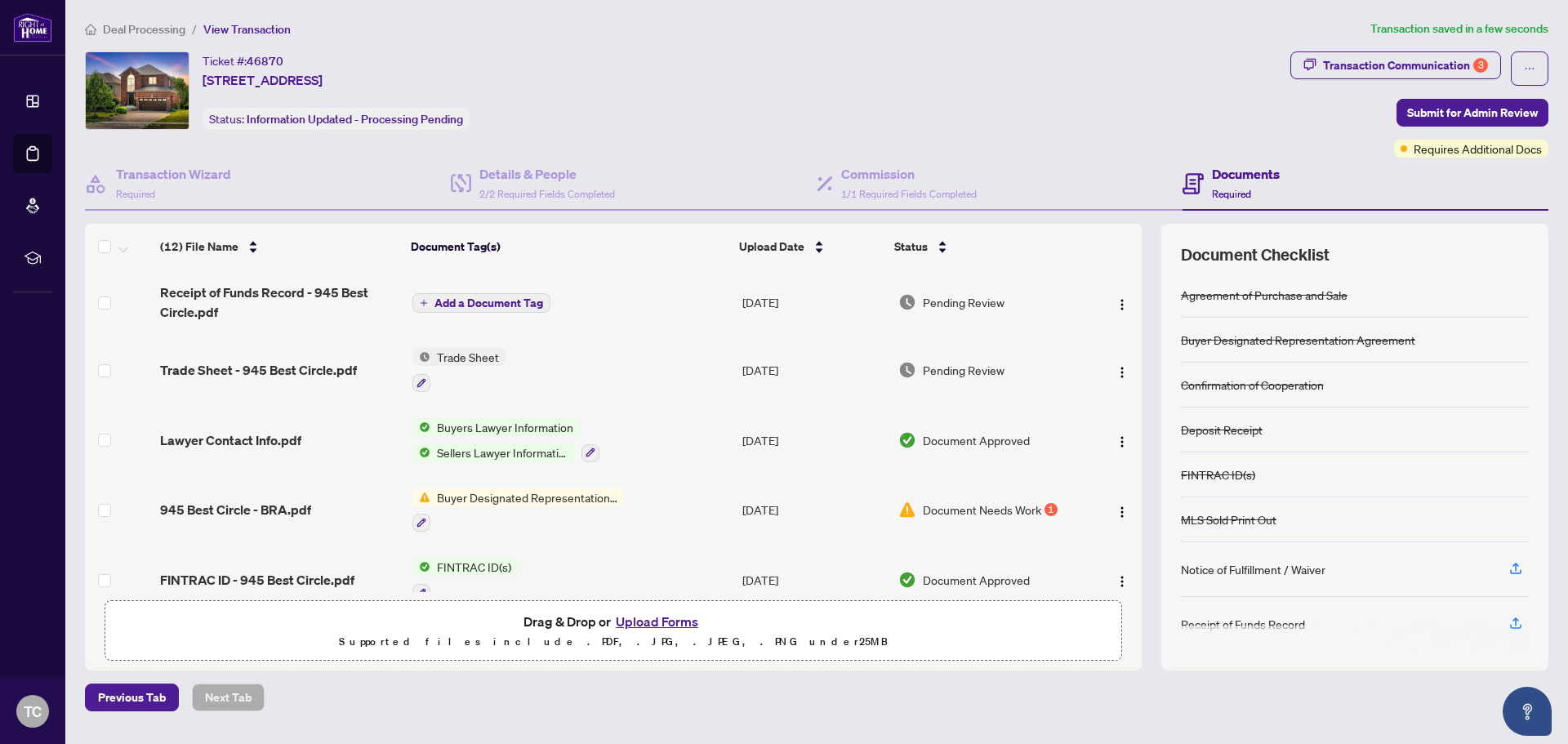
click at [434, 312] on td "Add a Document Tag" at bounding box center [570, 302] width 330 height 65
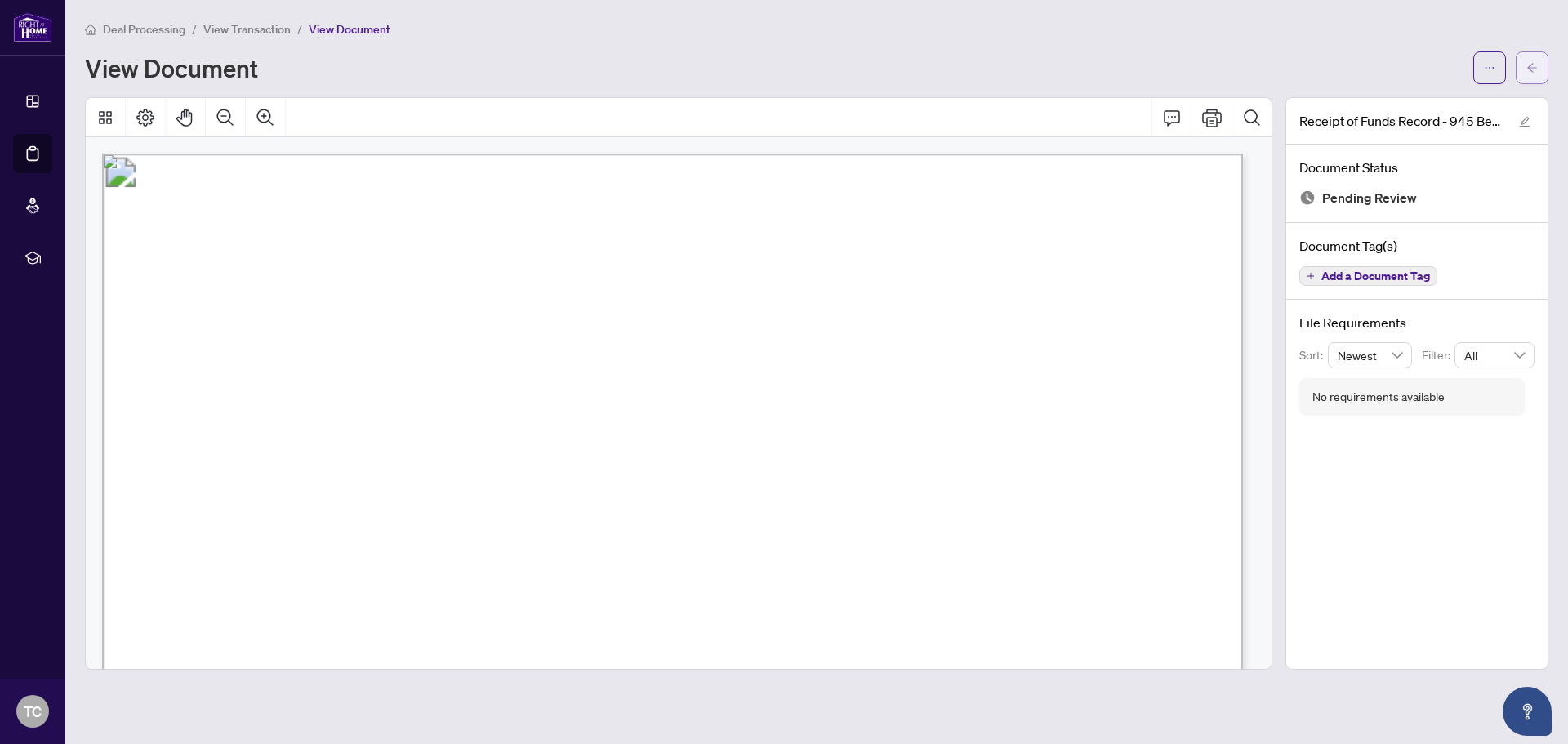
click at [1545, 70] on button "button" at bounding box center [1532, 68] width 33 height 33
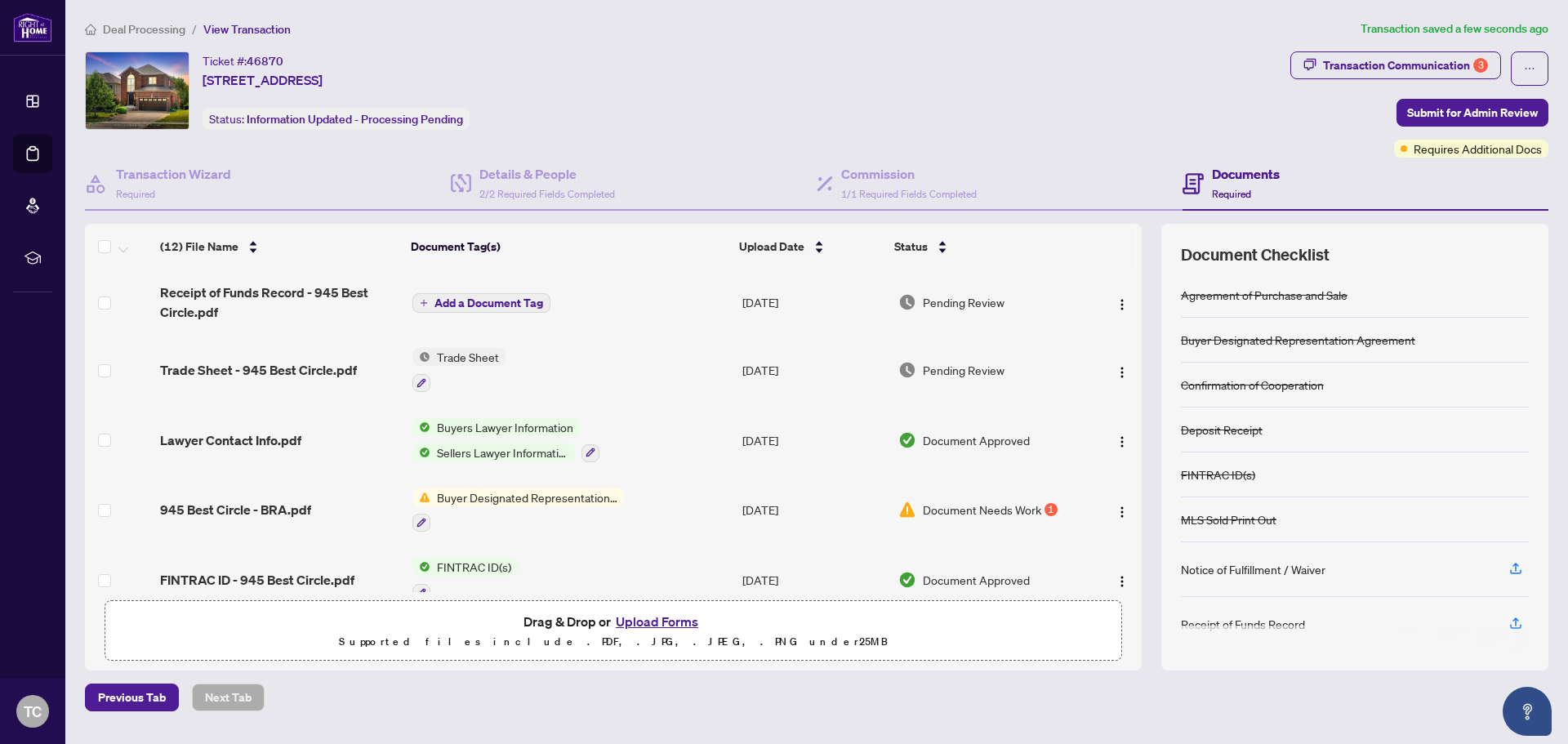
click at [506, 298] on span "Add a Document Tag" at bounding box center [489, 303] width 109 height 11
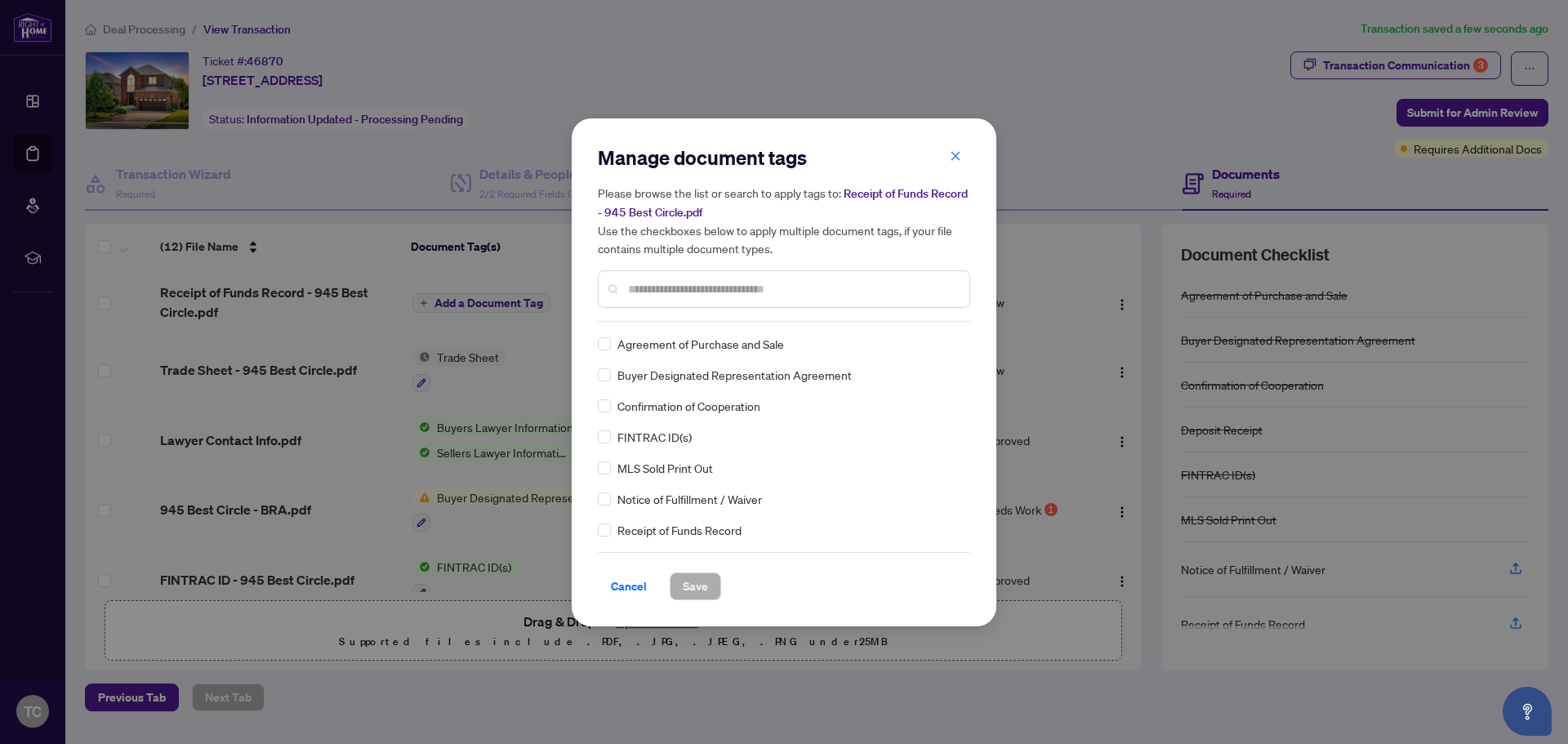
click at [664, 283] on input "text" at bounding box center [792, 289] width 328 height 18
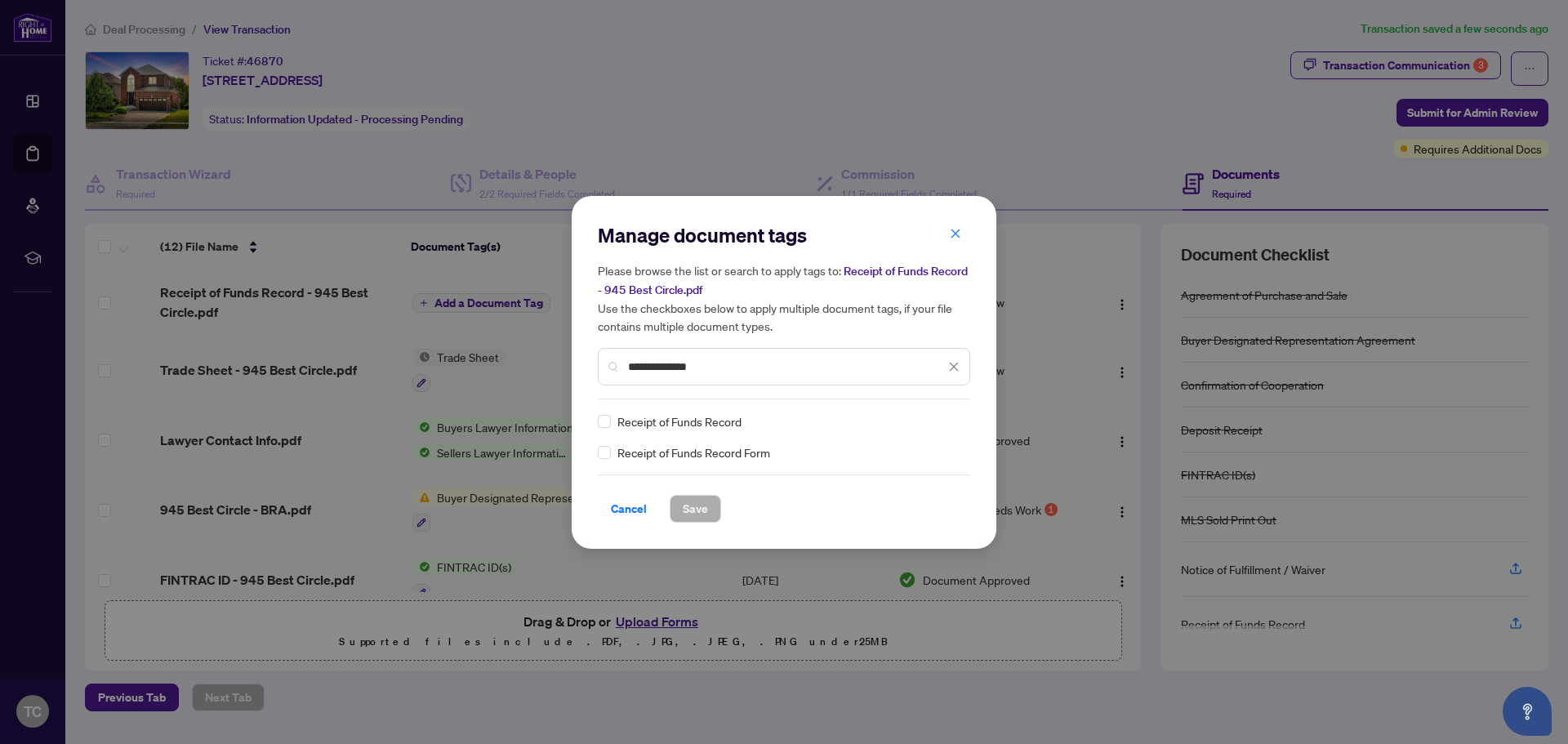
type input "**********"
click at [692, 506] on span "Save" at bounding box center [695, 509] width 25 height 26
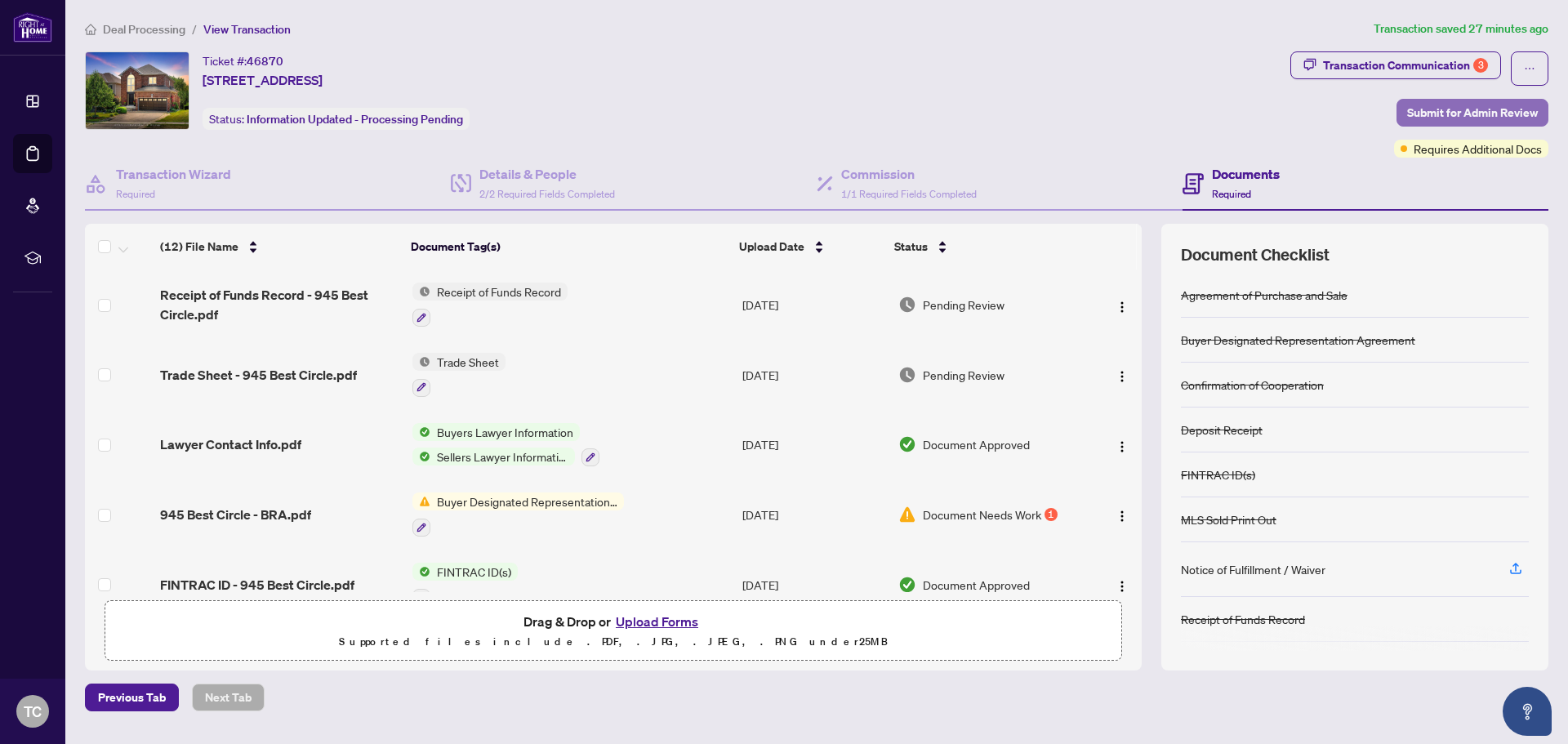
click at [1443, 115] on span "Submit for Admin Review" at bounding box center [1473, 113] width 131 height 26
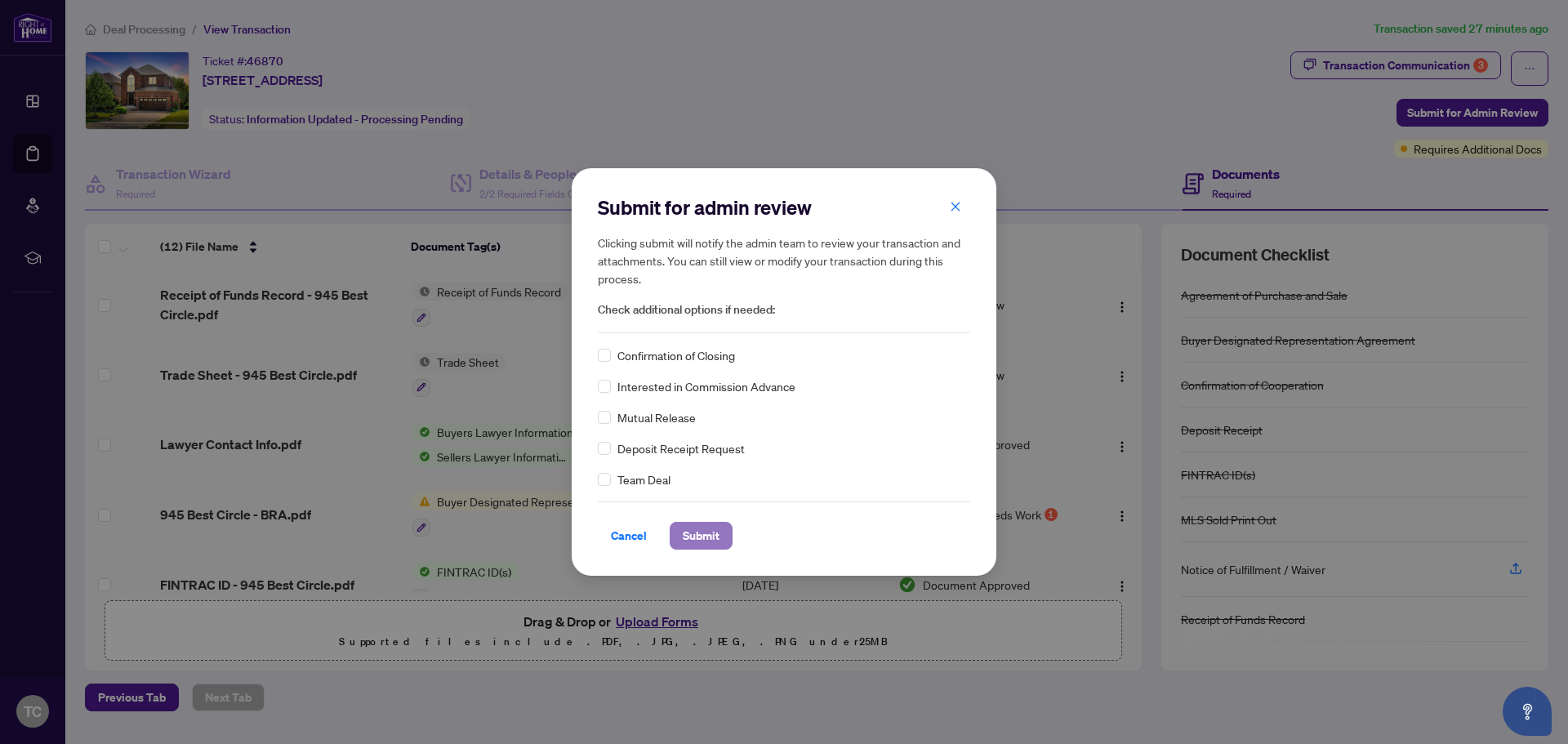
click at [710, 534] on span "Submit" at bounding box center [701, 536] width 37 height 26
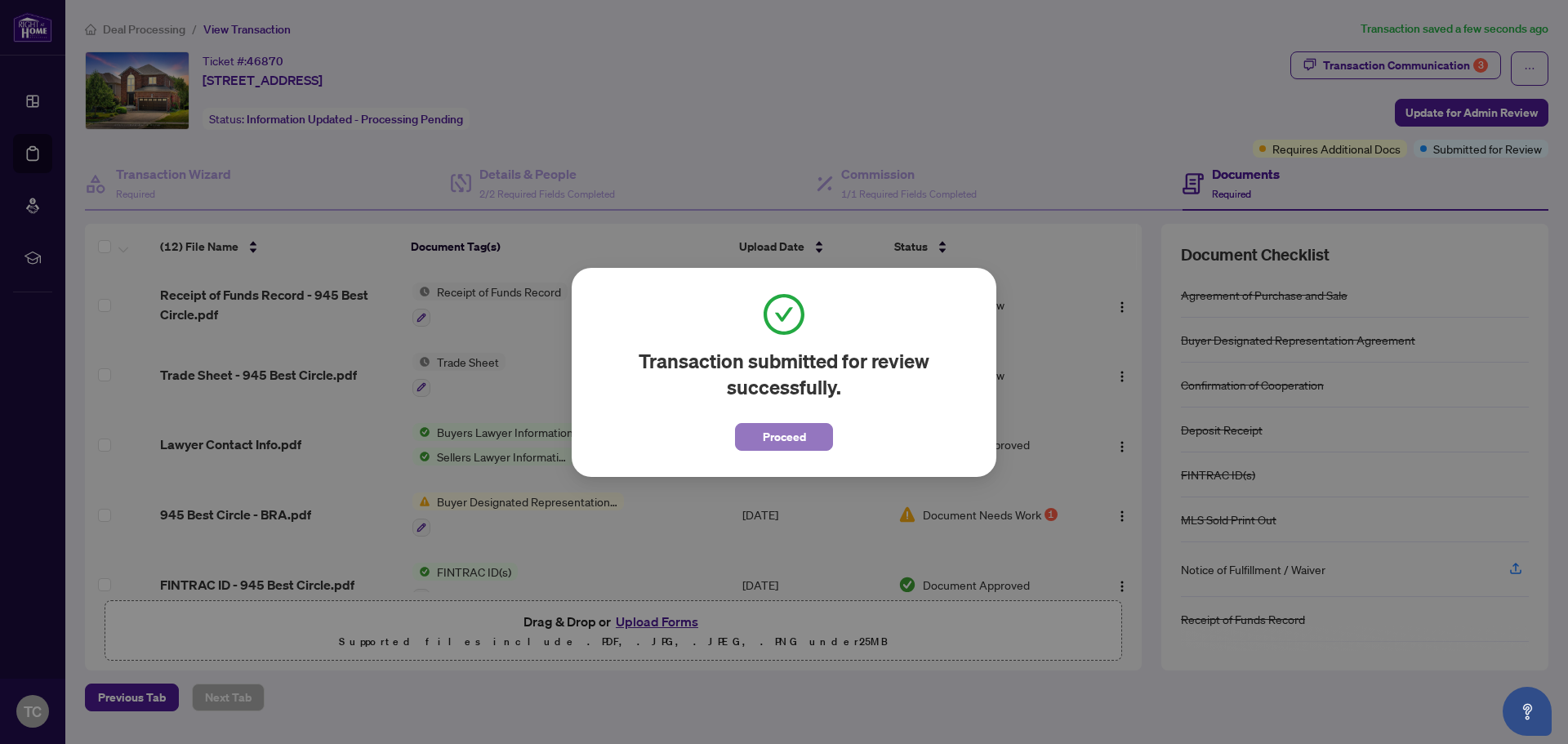
click at [805, 440] on span "Proceed" at bounding box center [784, 437] width 43 height 26
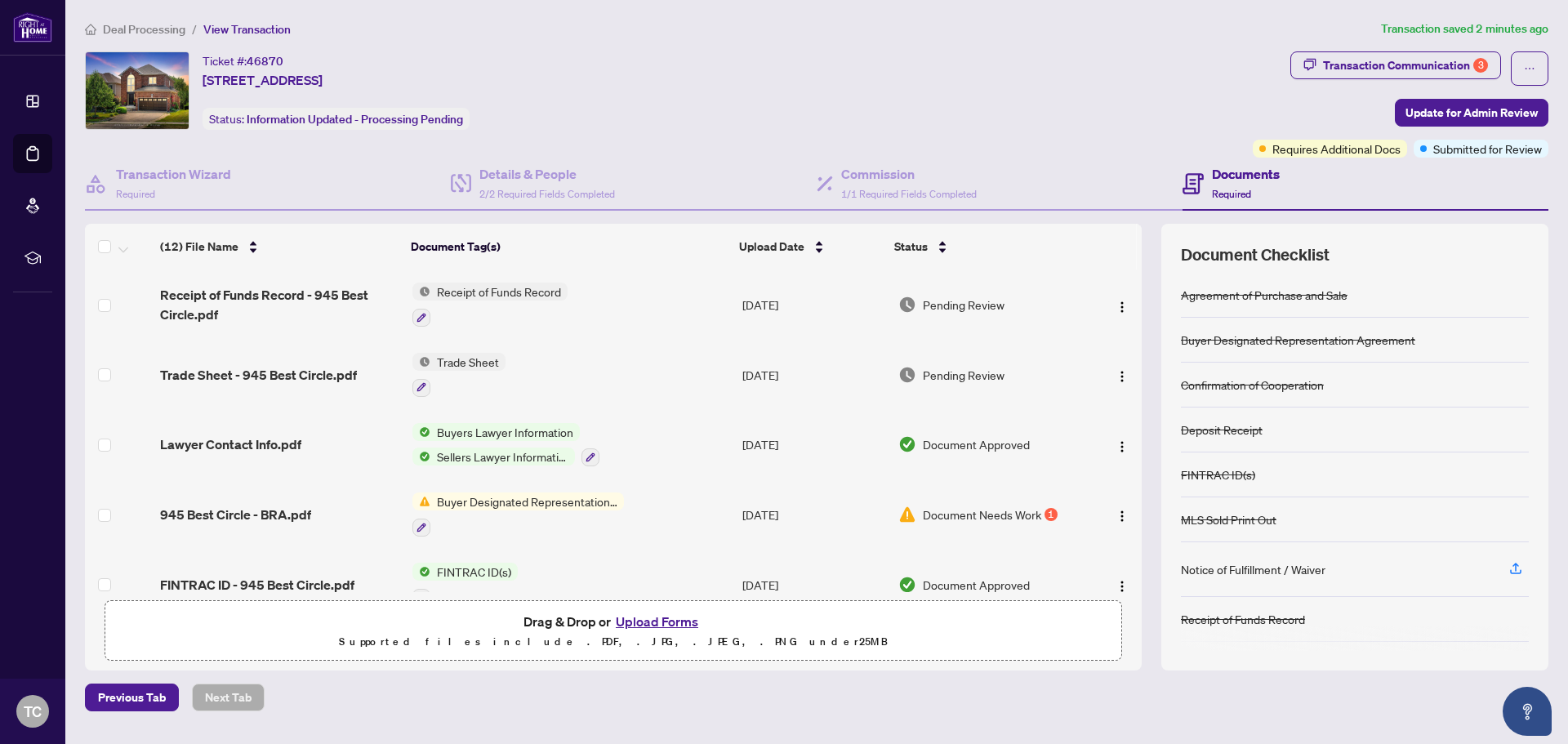
drag, startPoint x: 154, startPoint y: 36, endPoint x: 160, endPoint y: 29, distance: 9.2
click at [156, 34] on li "Deal Processing" at bounding box center [135, 29] width 101 height 19
click at [159, 29] on span "Deal Processing" at bounding box center [144, 29] width 83 height 15
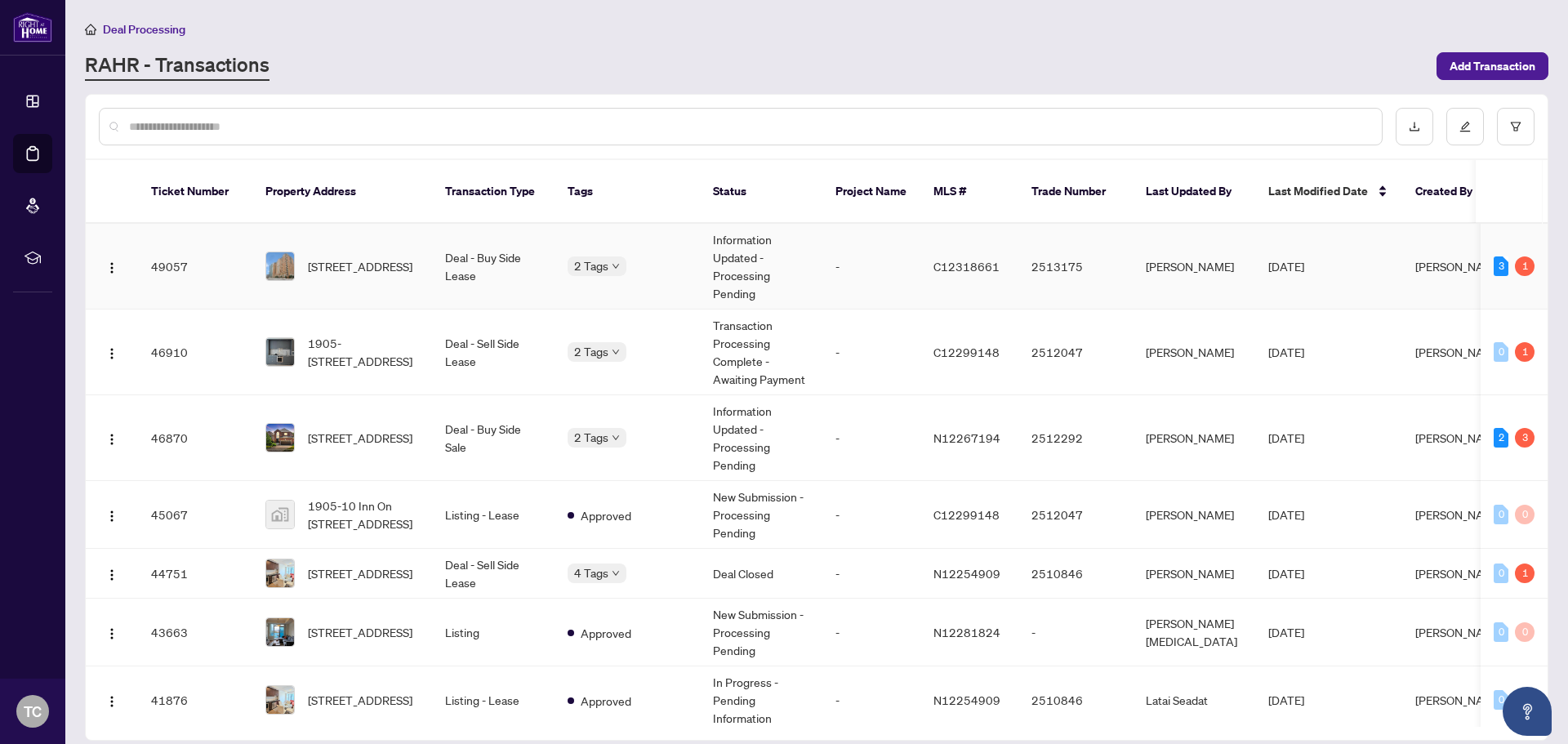
click at [1304, 259] on span "[DATE]" at bounding box center [1286, 266] width 36 height 15
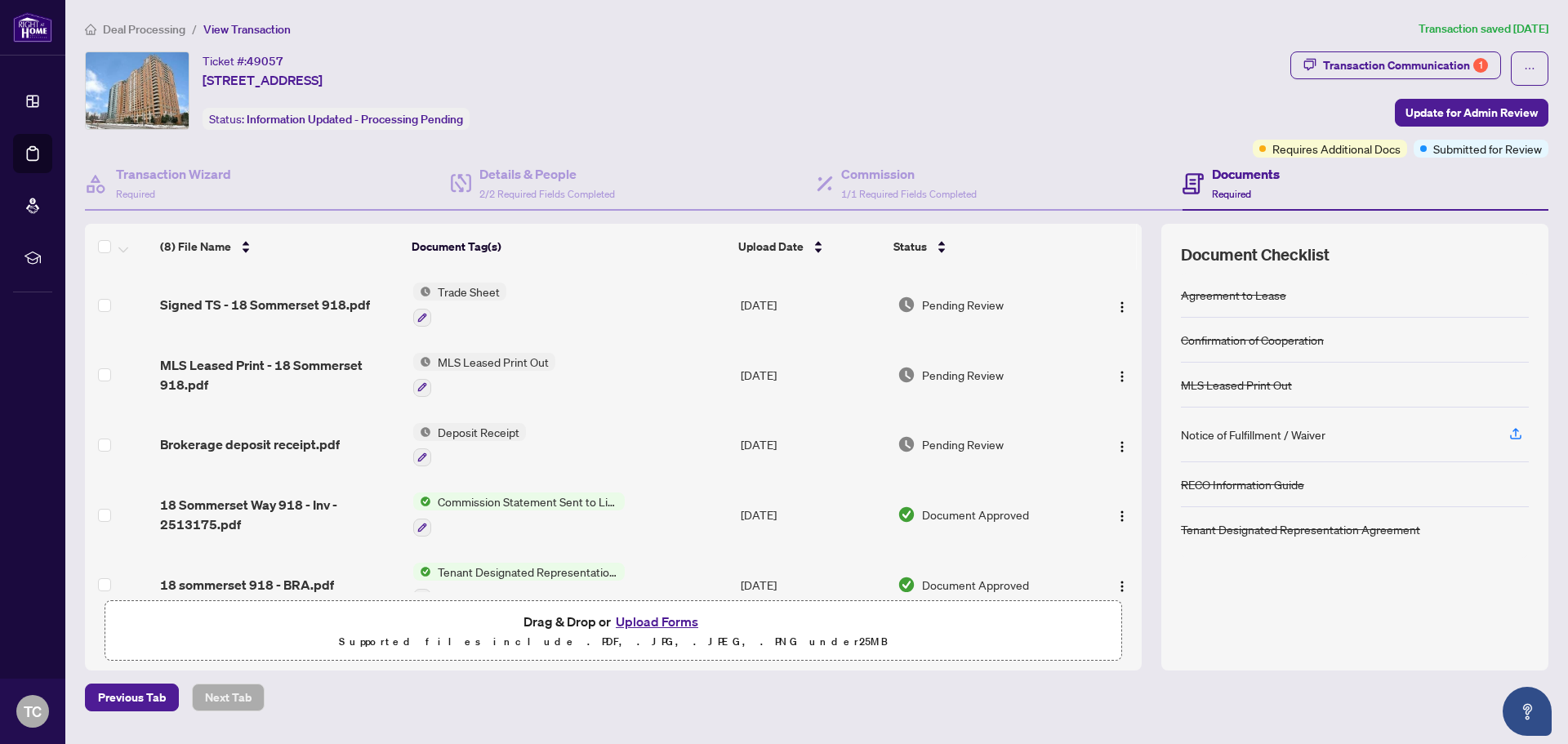
click at [144, 22] on span "Deal Processing" at bounding box center [144, 29] width 83 height 15
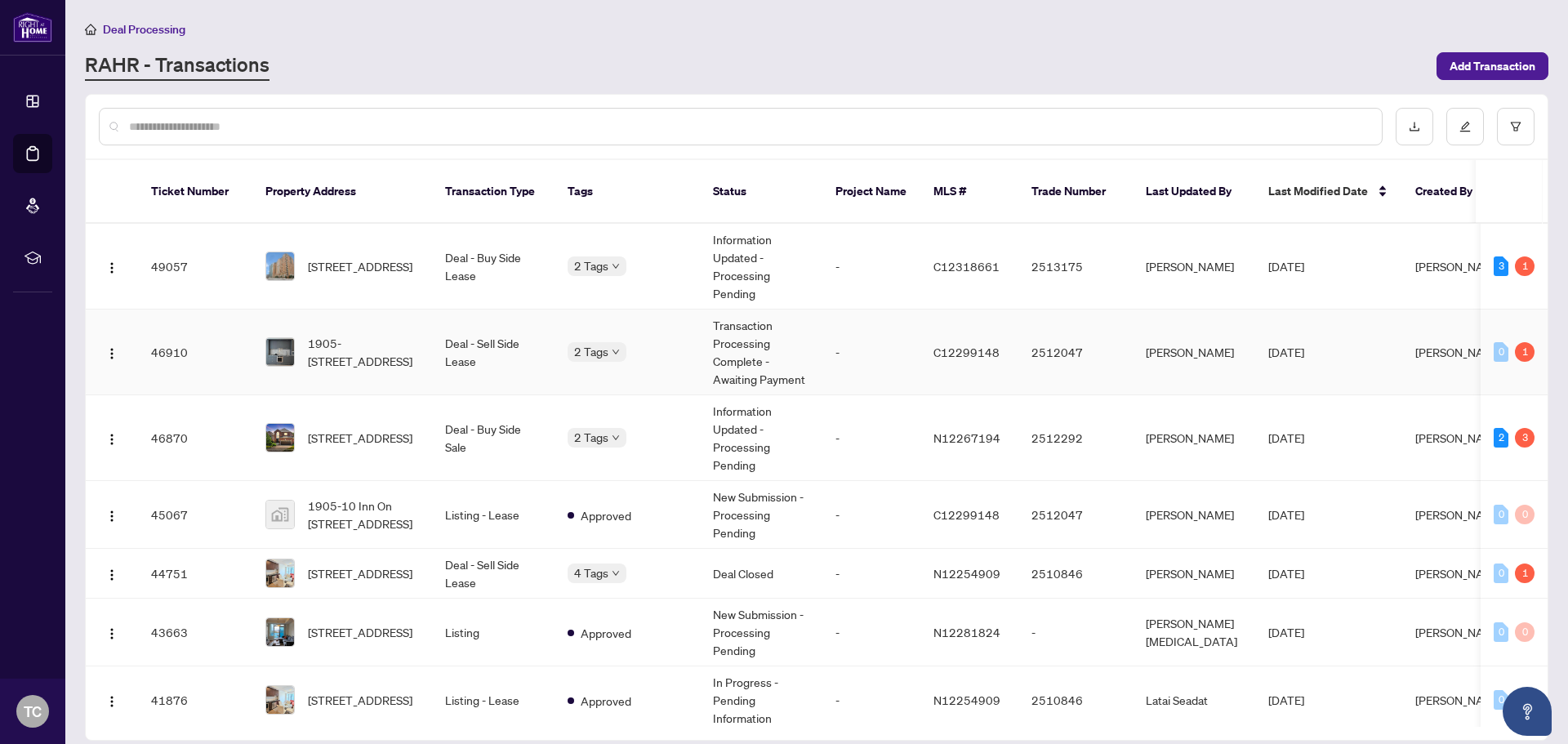
click at [1059, 325] on td "2512047" at bounding box center [1076, 352] width 115 height 86
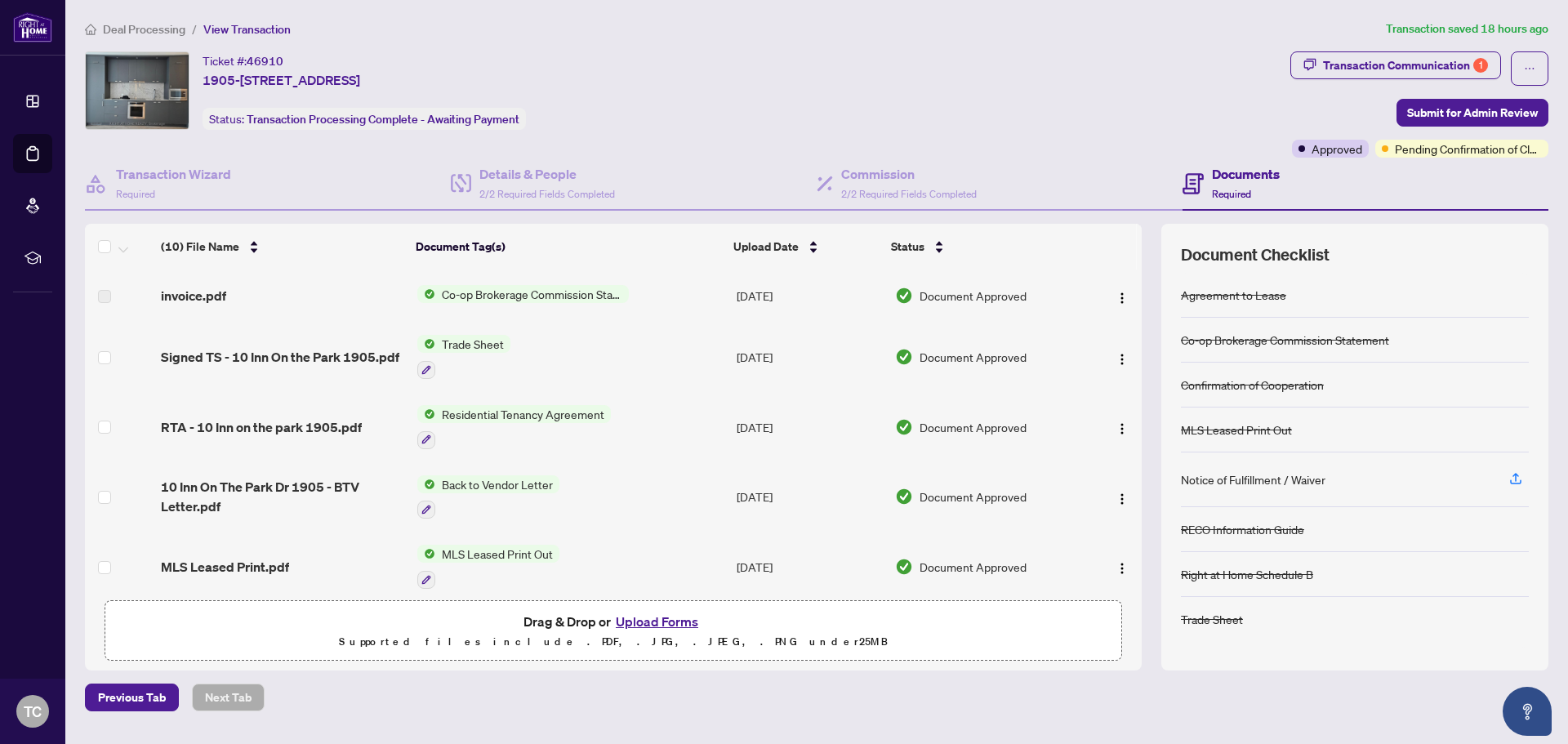
click at [661, 622] on button "Upload Forms" at bounding box center [657, 622] width 92 height 21
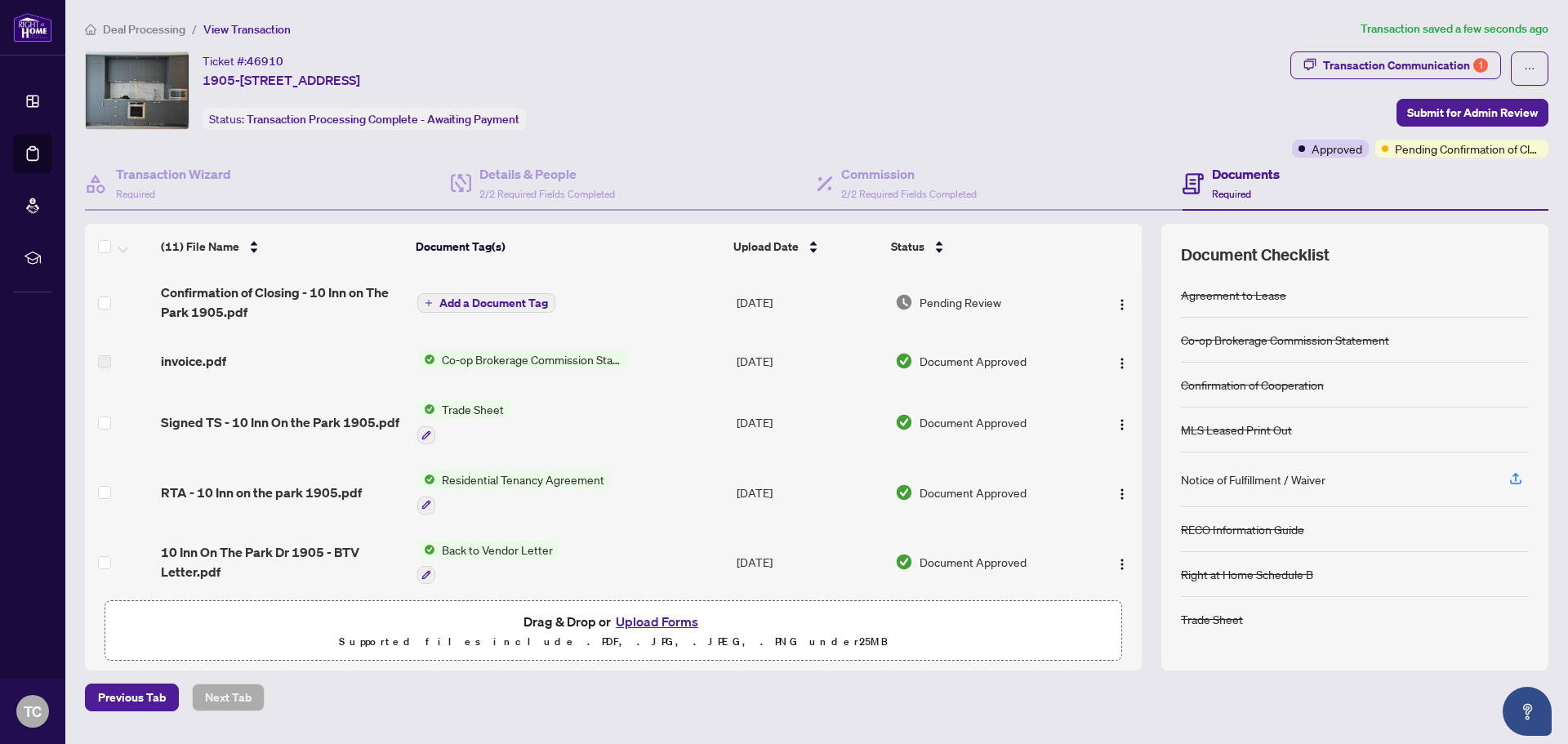
click at [475, 294] on button "Add a Document Tag" at bounding box center [486, 303] width 138 height 20
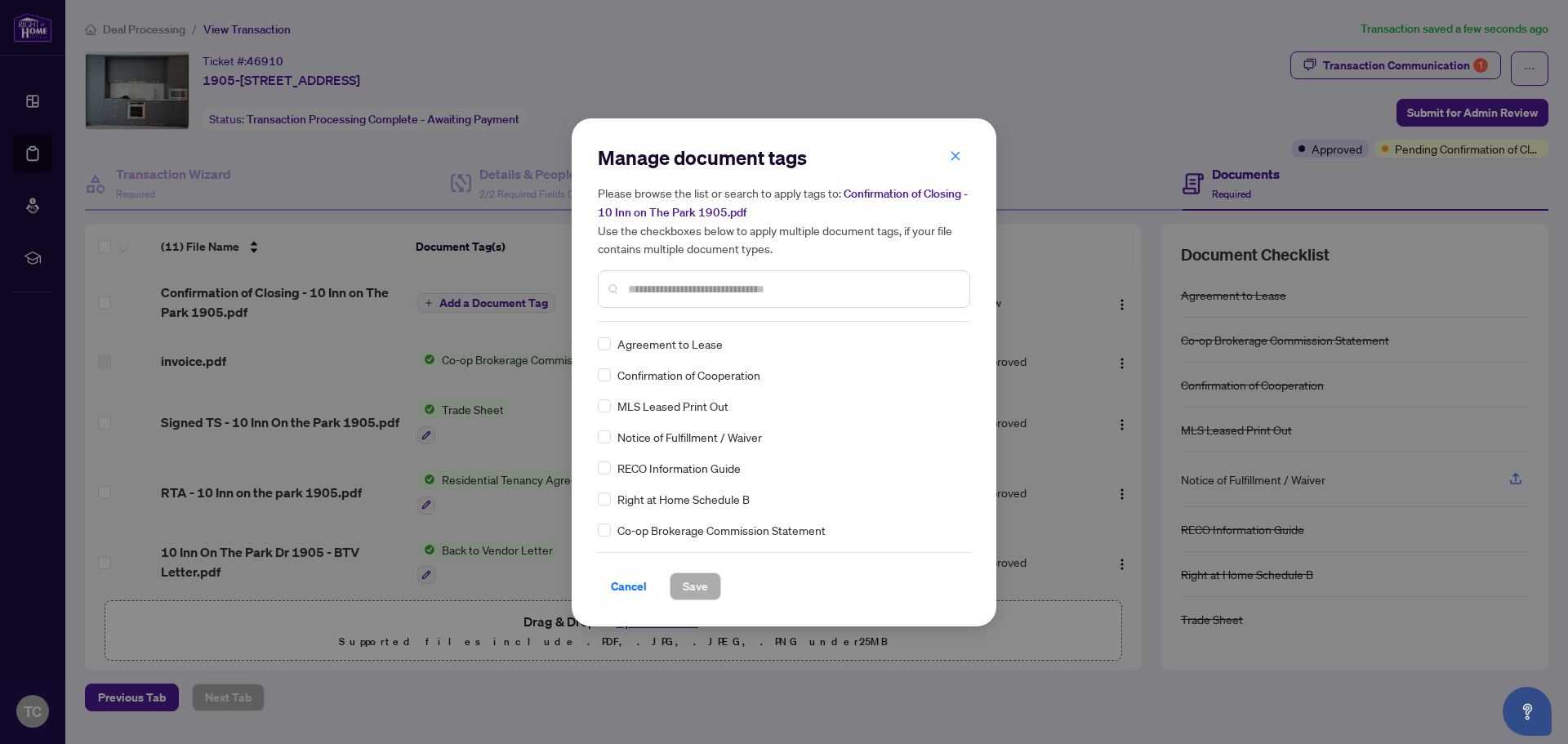
click at [778, 316] on div "Manage document tags Please browse the list or search to apply tags to: Confirm…" at bounding box center [784, 233] width 372 height 178
click at [781, 280] on input "text" at bounding box center [792, 289] width 328 height 18
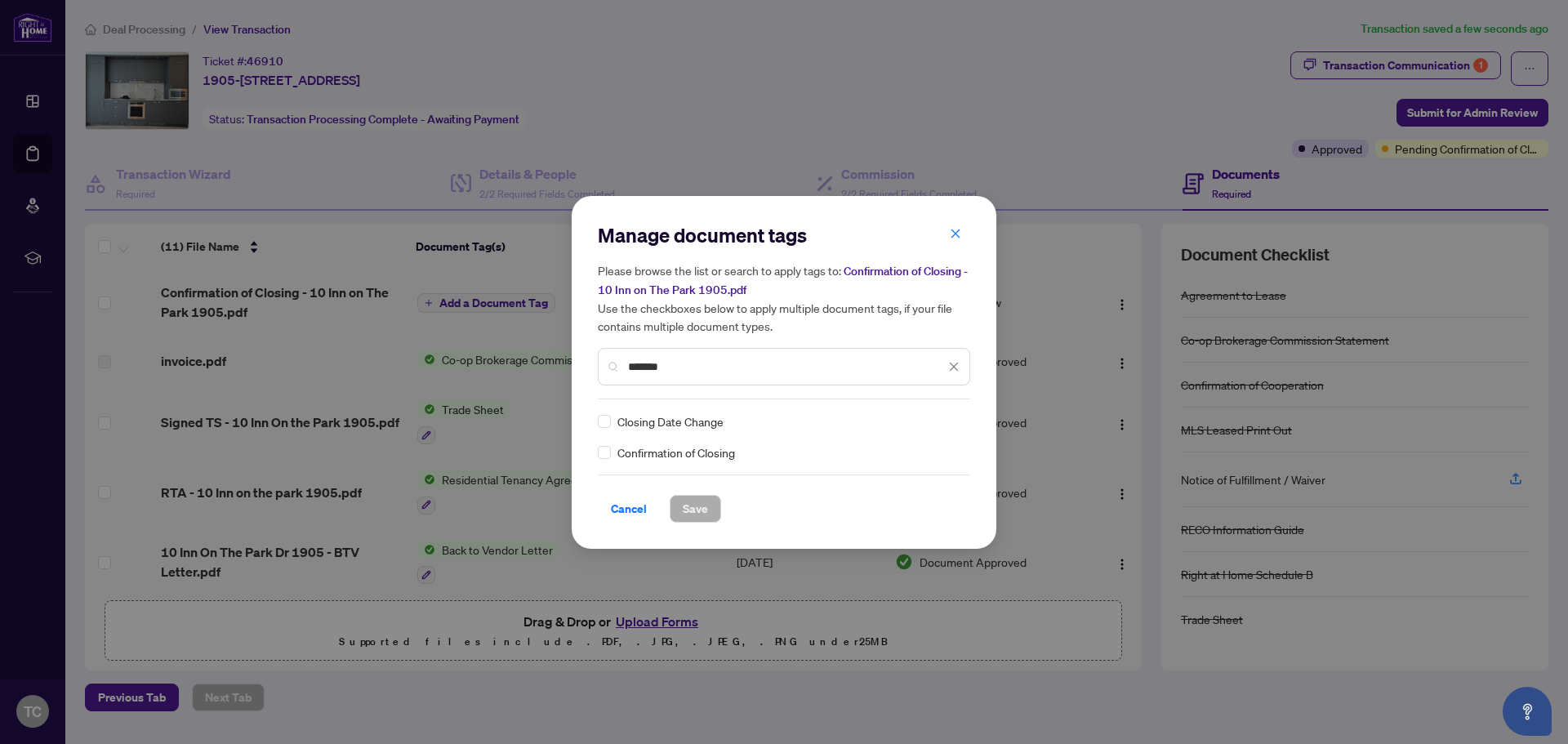
type input "*******"
click at [700, 506] on span "Save" at bounding box center [695, 509] width 25 height 26
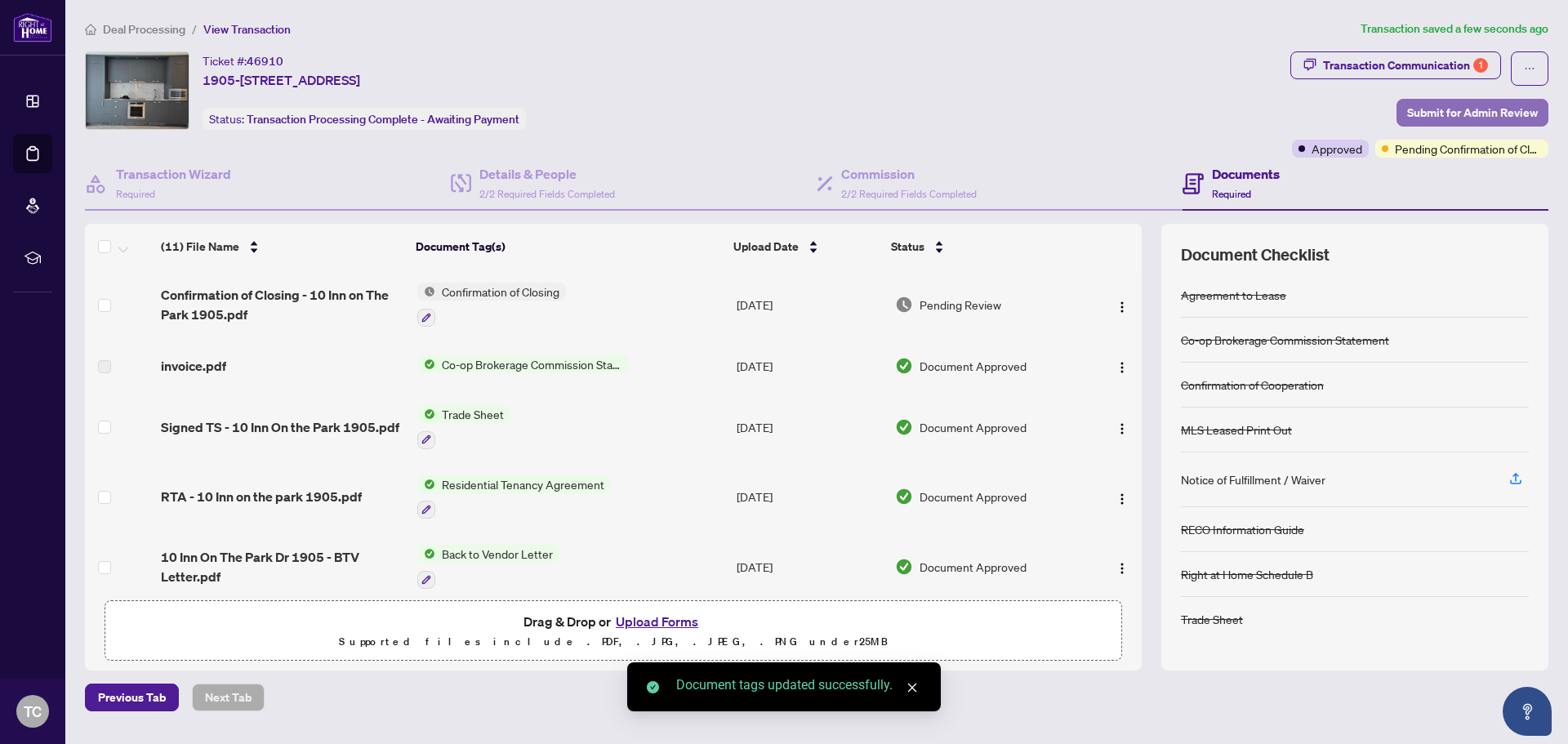
click at [1424, 105] on span "Submit for Admin Review" at bounding box center [1473, 113] width 131 height 26
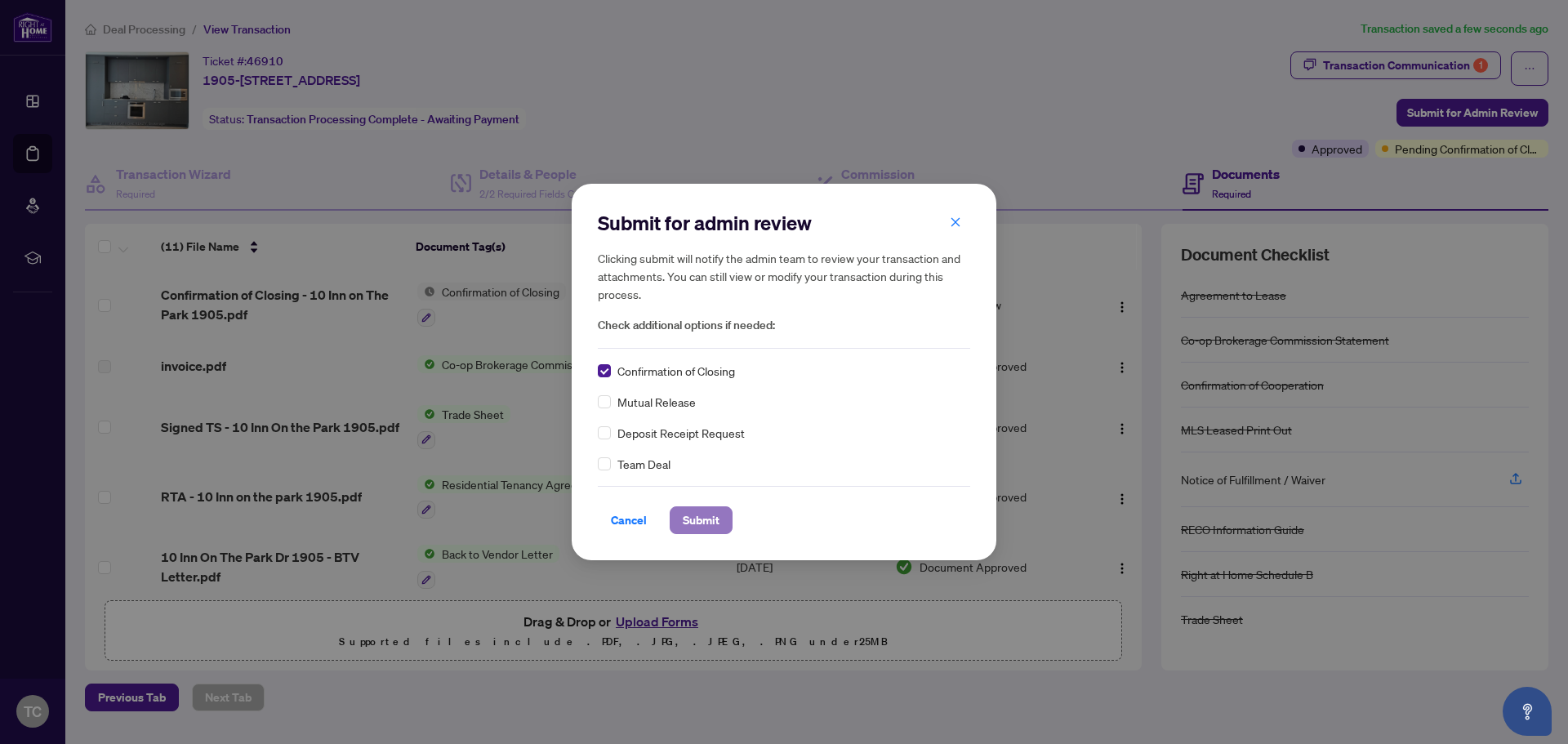
click at [694, 516] on span "Submit" at bounding box center [701, 521] width 37 height 26
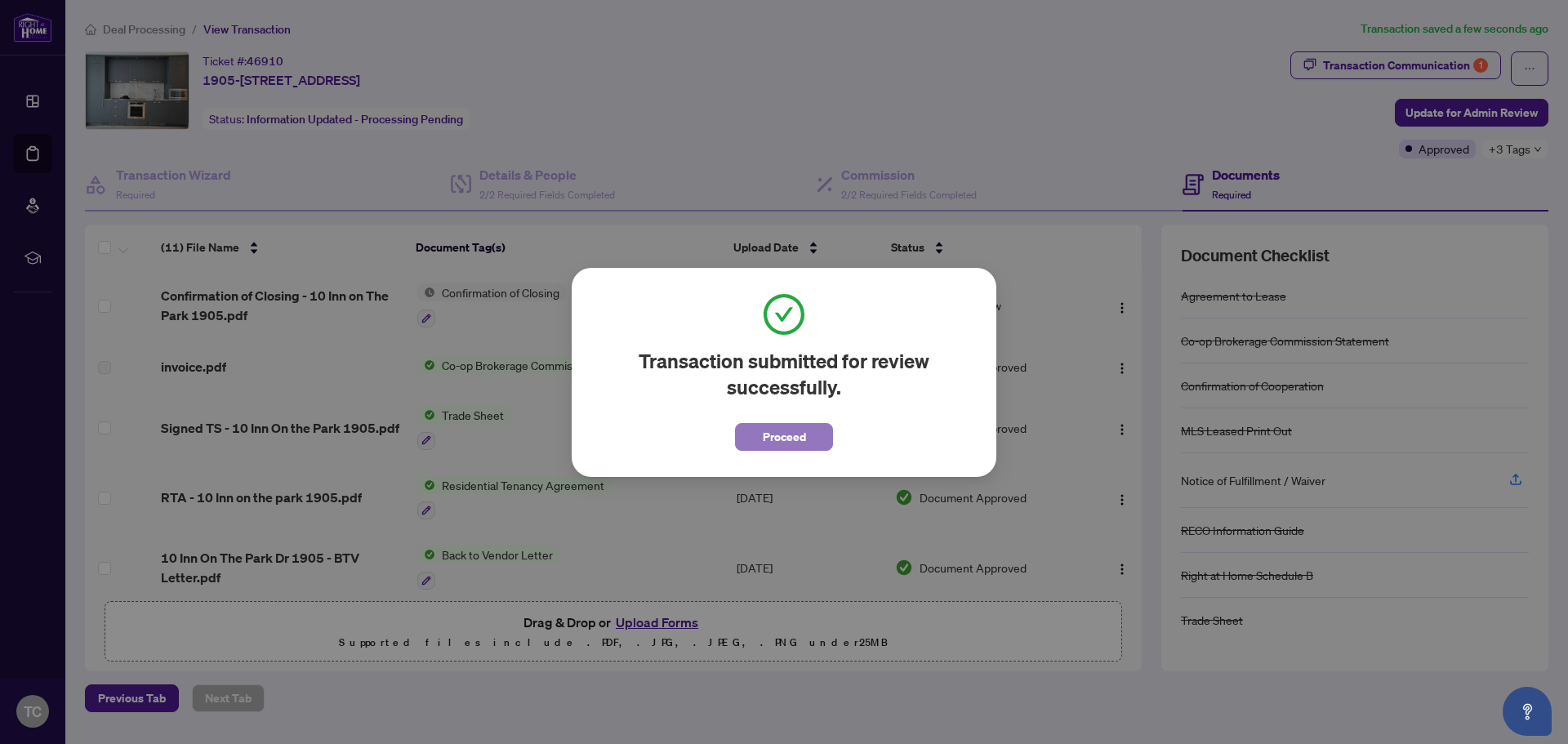
click at [791, 432] on span "Proceed" at bounding box center [784, 437] width 43 height 26
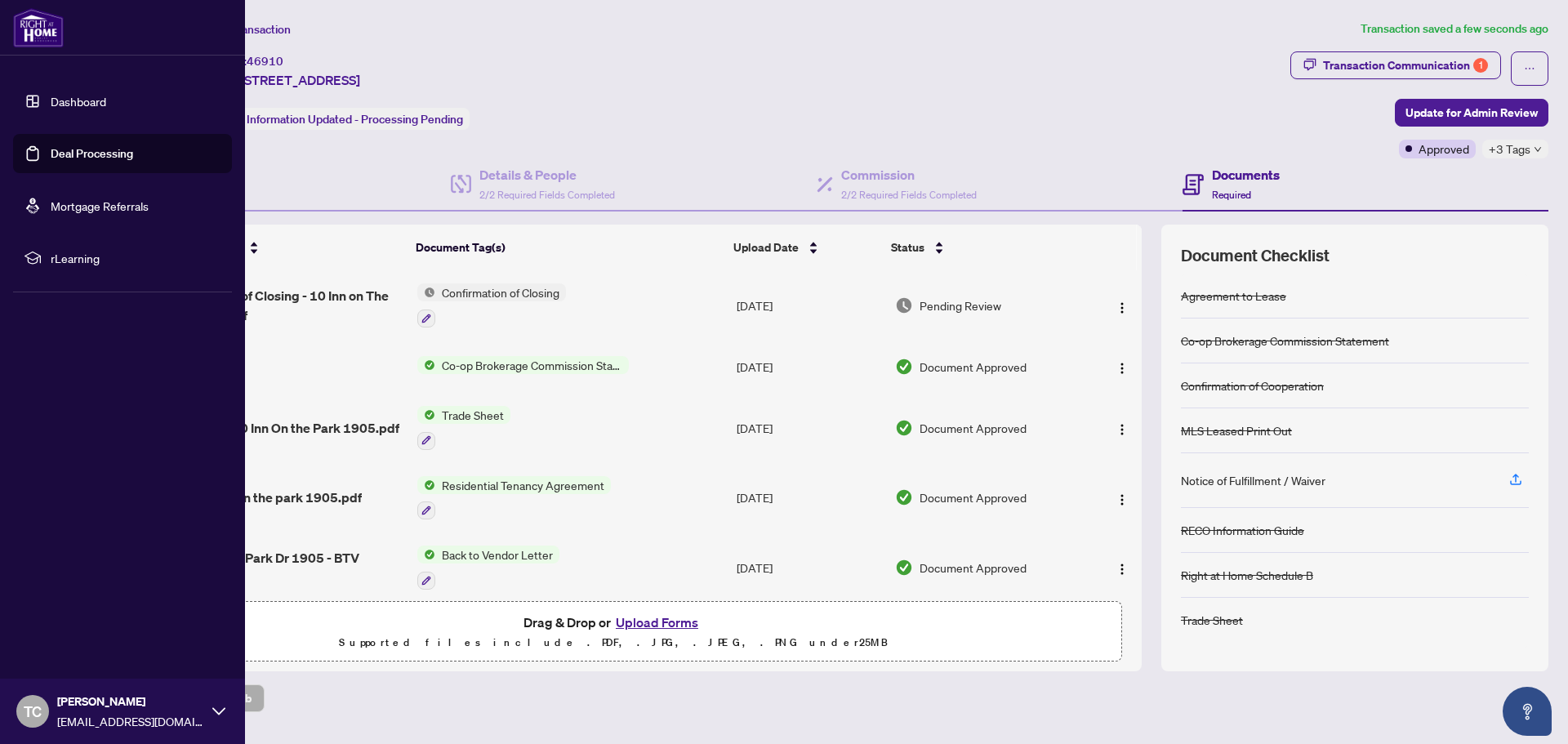
click at [95, 147] on link "Deal Processing" at bounding box center [92, 154] width 83 height 15
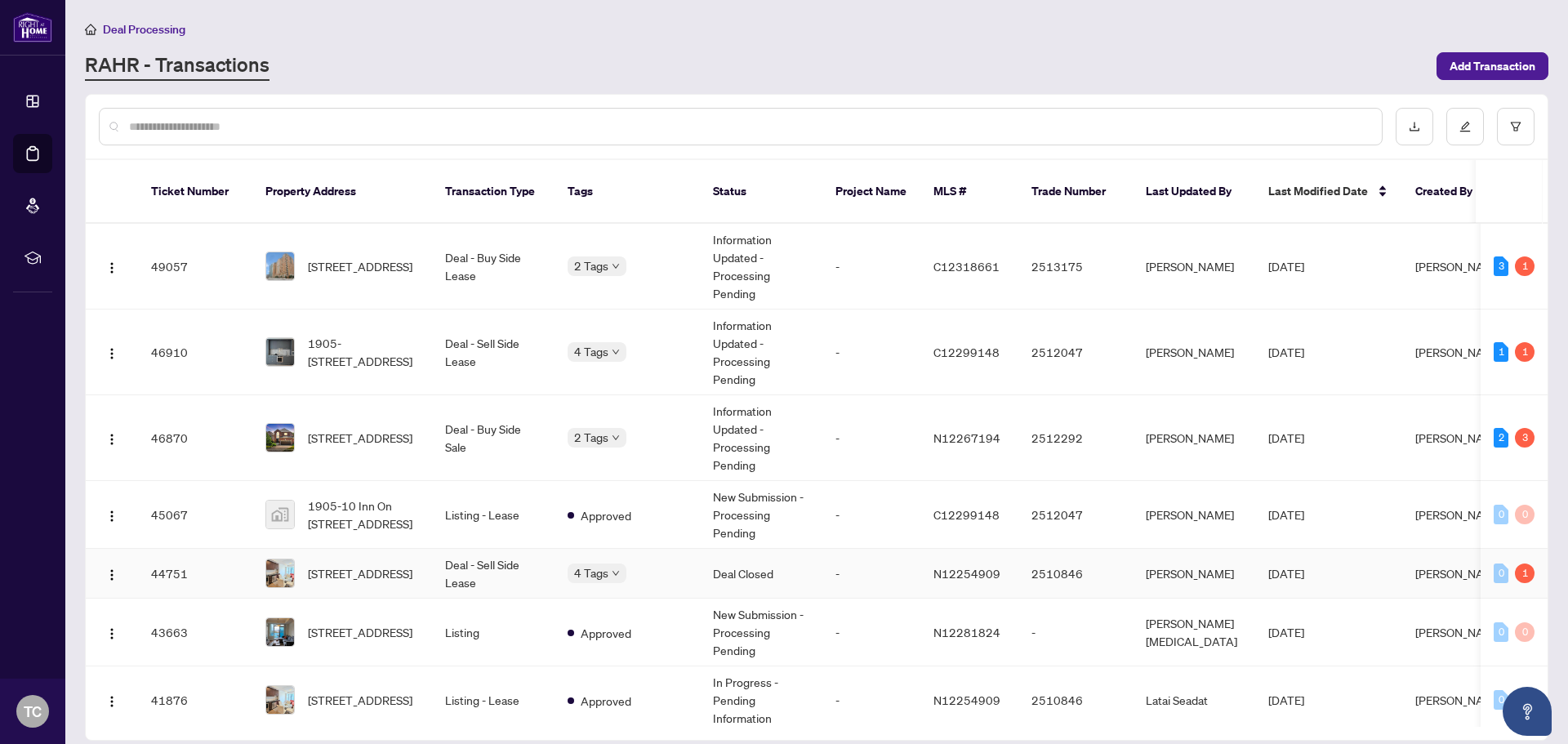
click at [1091, 561] on td "2510846" at bounding box center [1076, 574] width 115 height 50
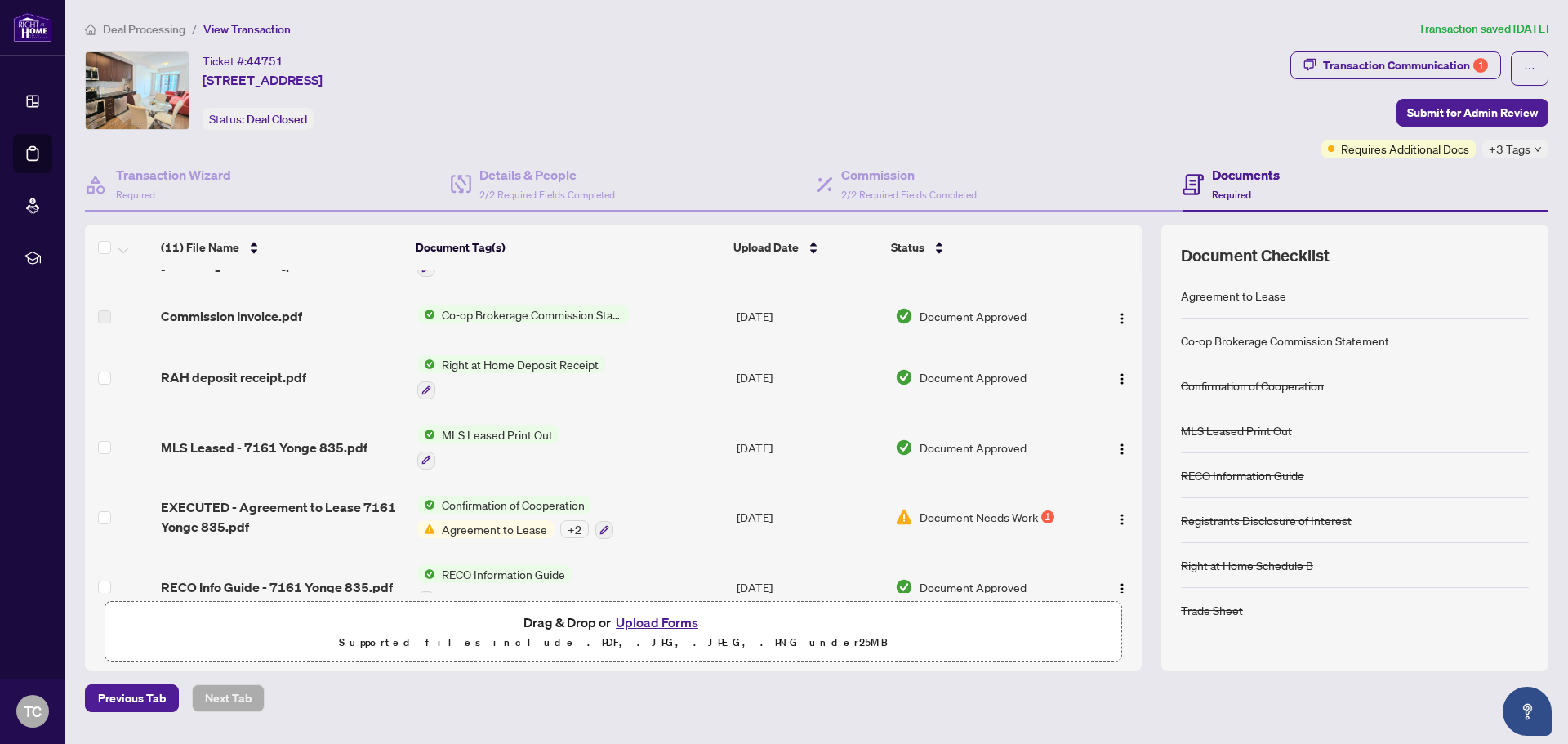
scroll to position [414, 0]
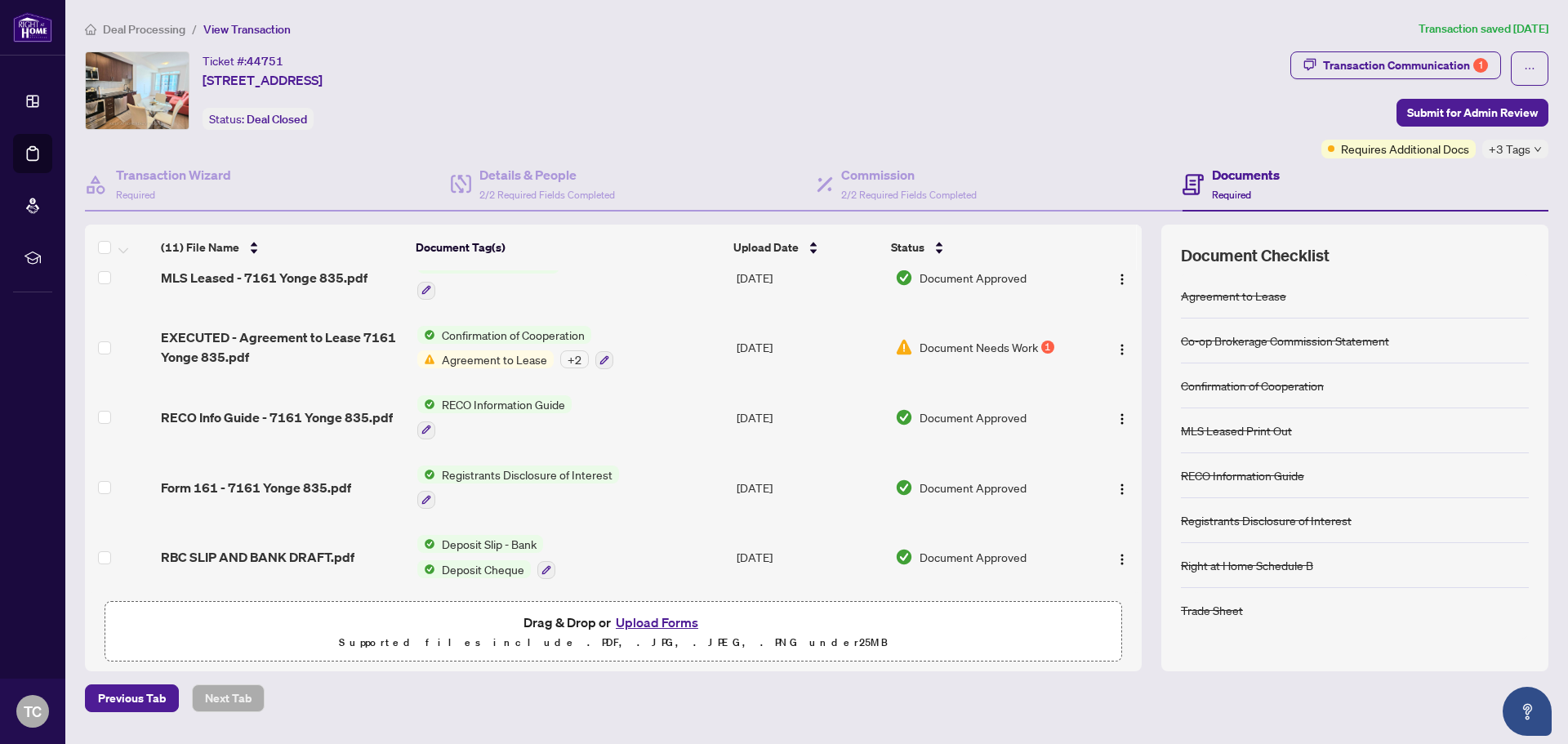
click at [971, 344] on span "Document Needs Work" at bounding box center [979, 347] width 119 height 18
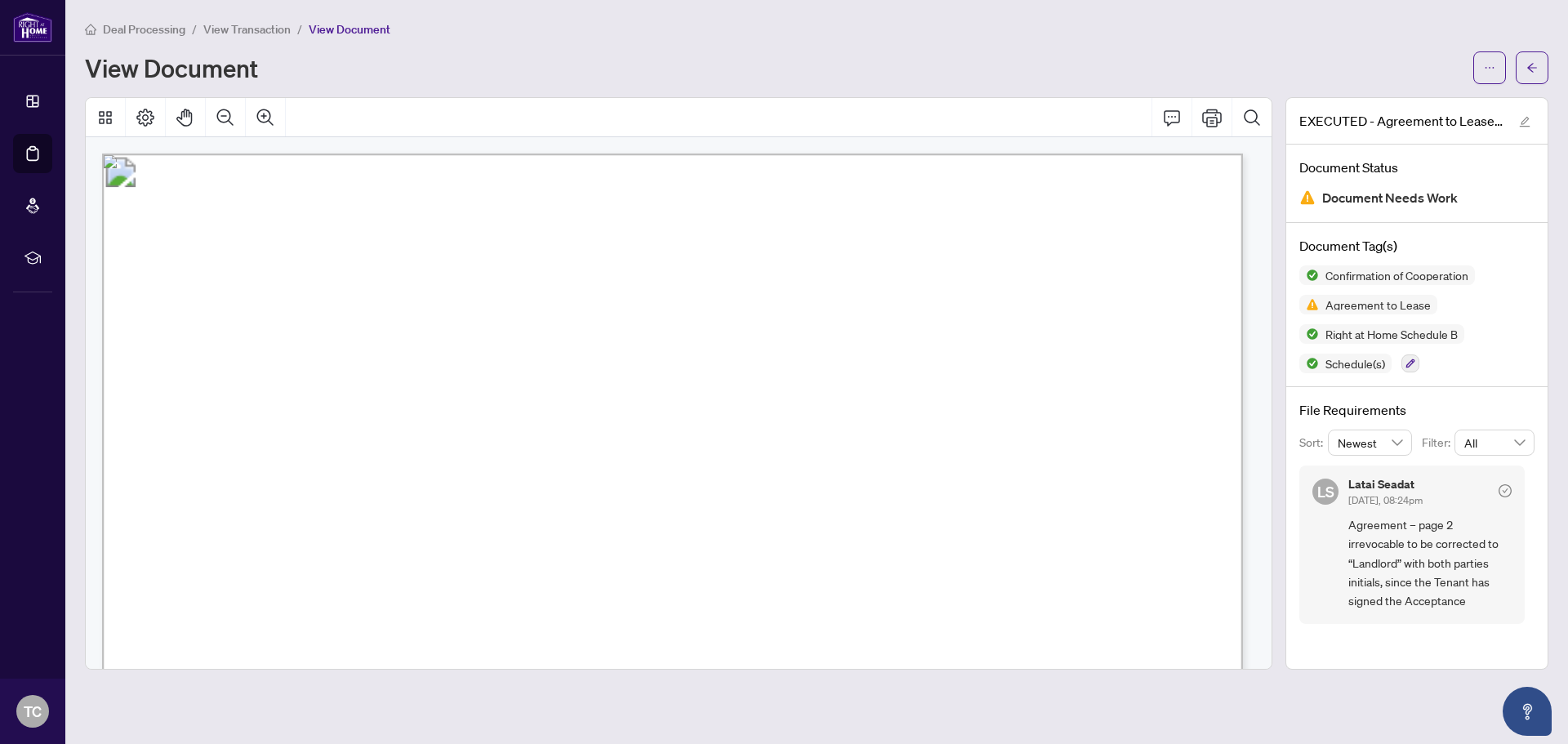
click at [277, 26] on span "View Transaction" at bounding box center [247, 29] width 88 height 15
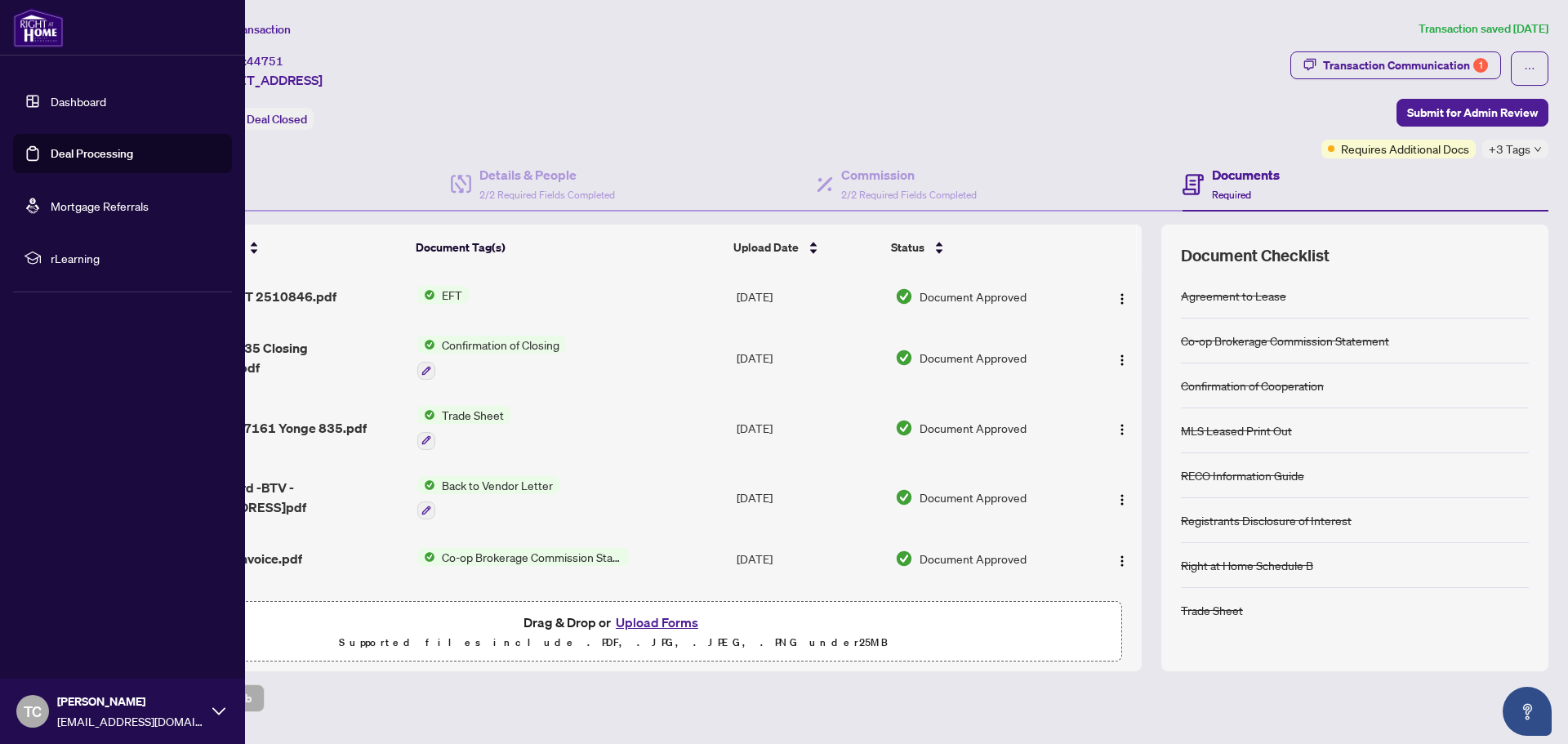
click at [81, 153] on link "Deal Processing" at bounding box center [92, 154] width 83 height 15
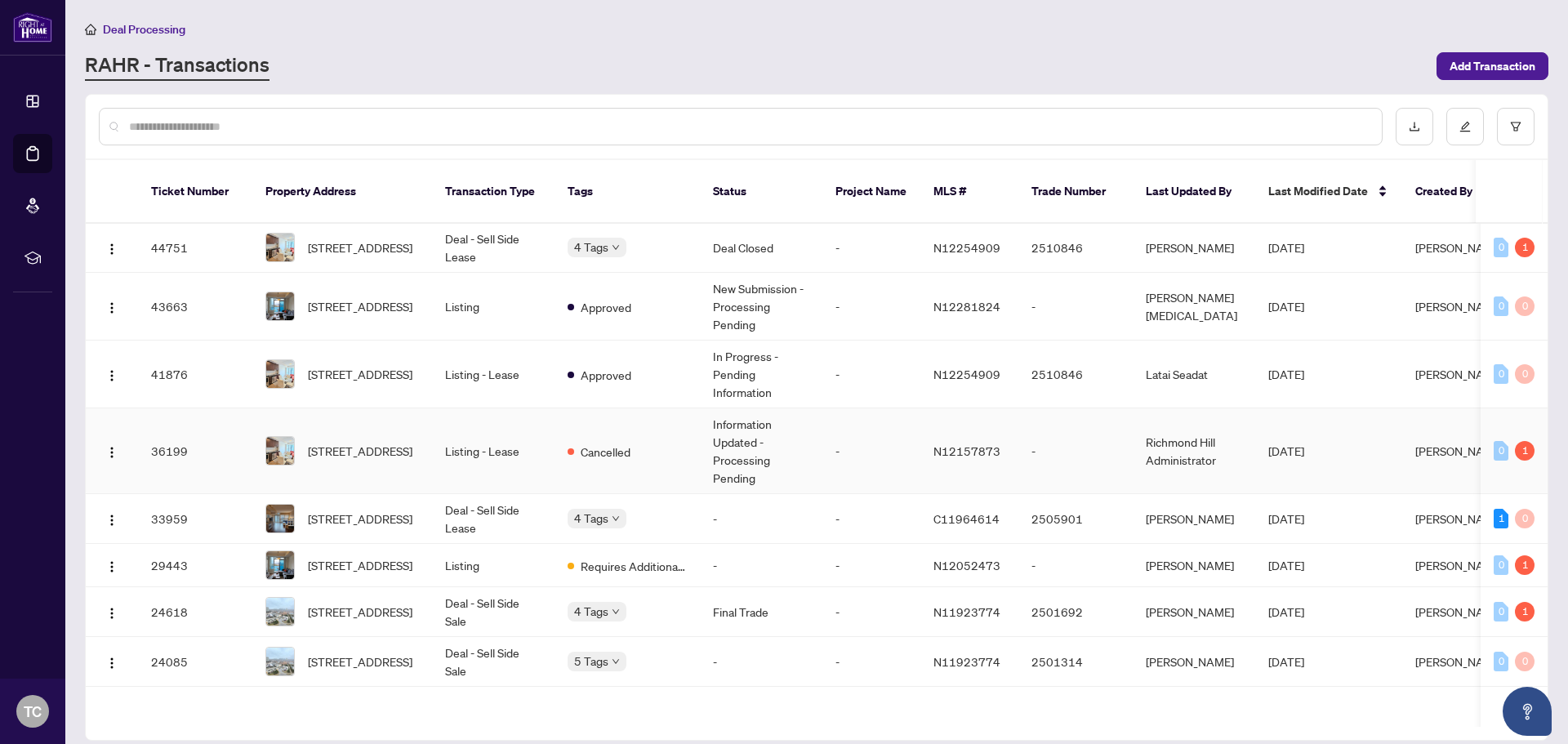
scroll to position [327, 0]
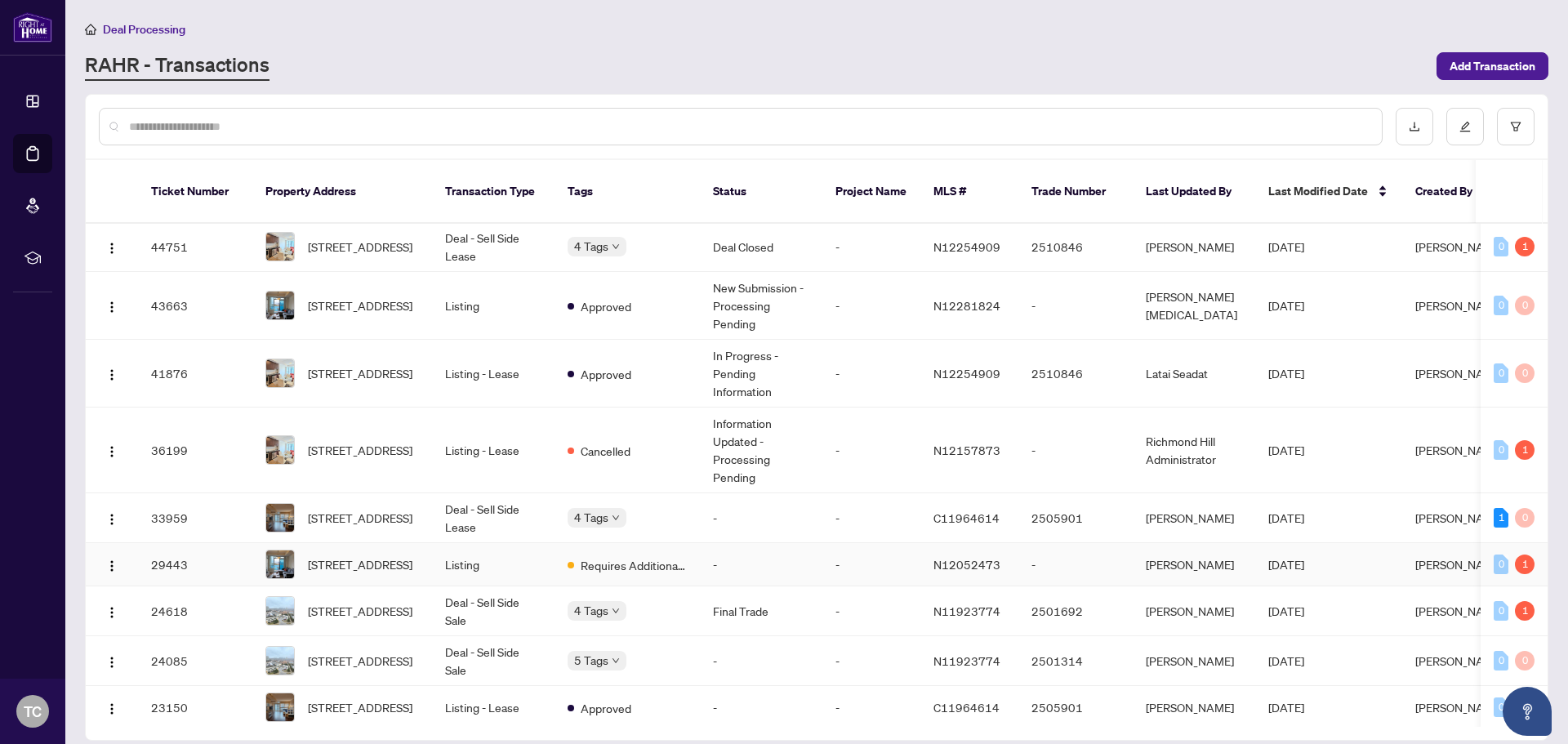
click at [845, 558] on td "-" at bounding box center [872, 565] width 98 height 43
